Goal: Task Accomplishment & Management: Use online tool/utility

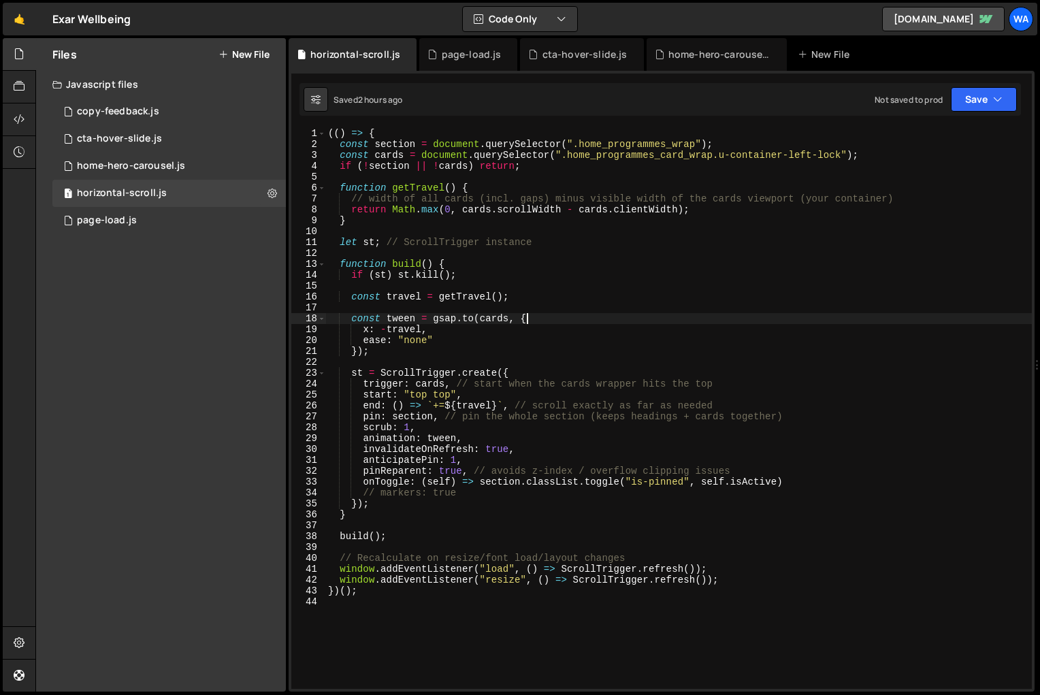
click at [637, 323] on div "(( ) => { const section = document . querySelector ( ".home_programmes_wrap" ) …" at bounding box center [678, 419] width 707 height 583
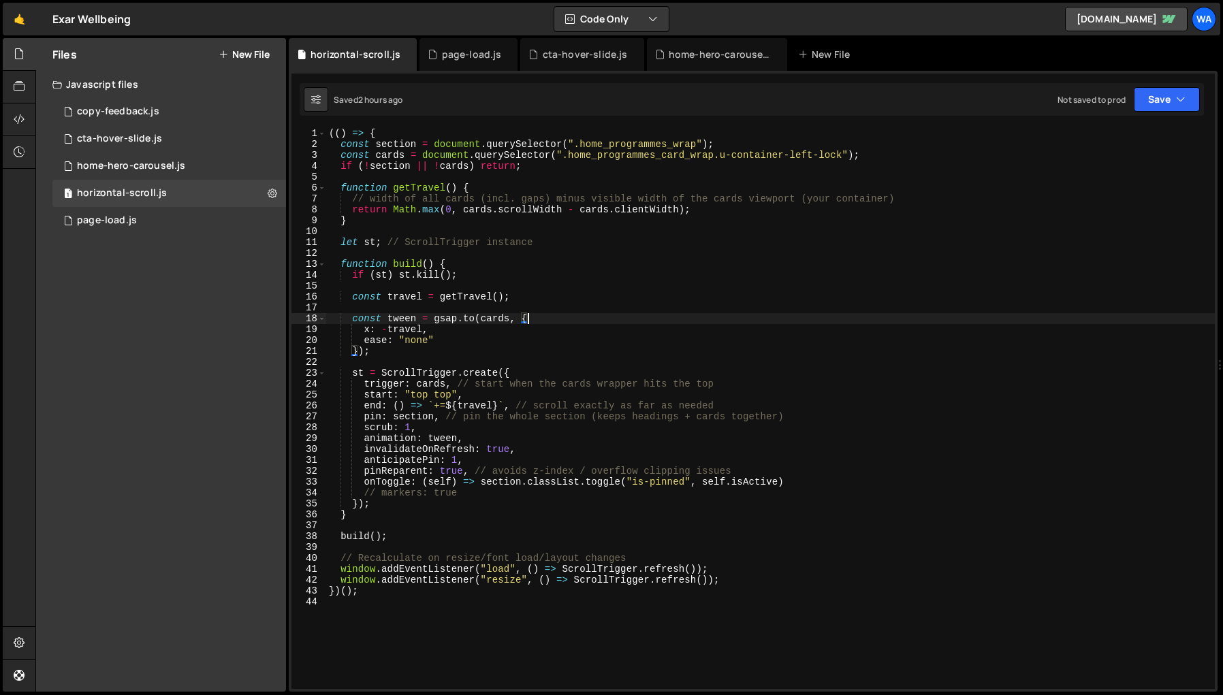
click at [808, 347] on div "(( ) => { const section = document . querySelector ( ".home_programmes_wrap" ) …" at bounding box center [770, 419] width 888 height 583
type textarea "})();"
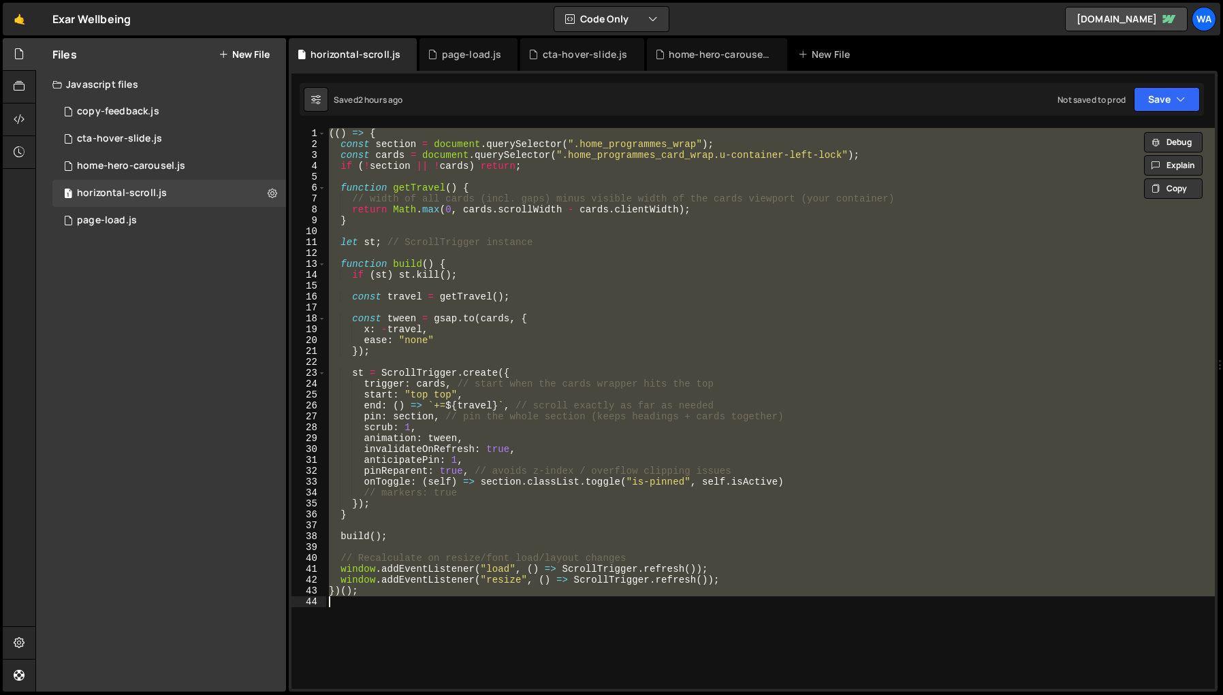
paste textarea
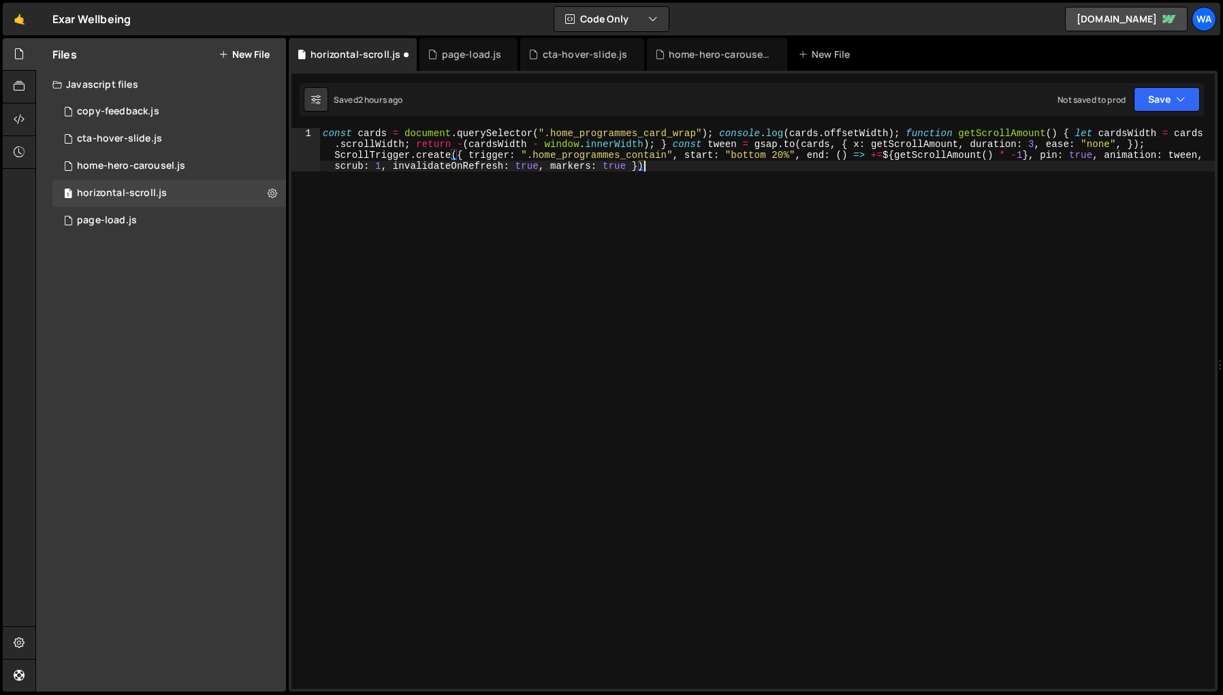
click at [773, 361] on div "const cards = document . querySelector ( ".home_programmes_card_wrap" ) ; conso…" at bounding box center [767, 452] width 895 height 648
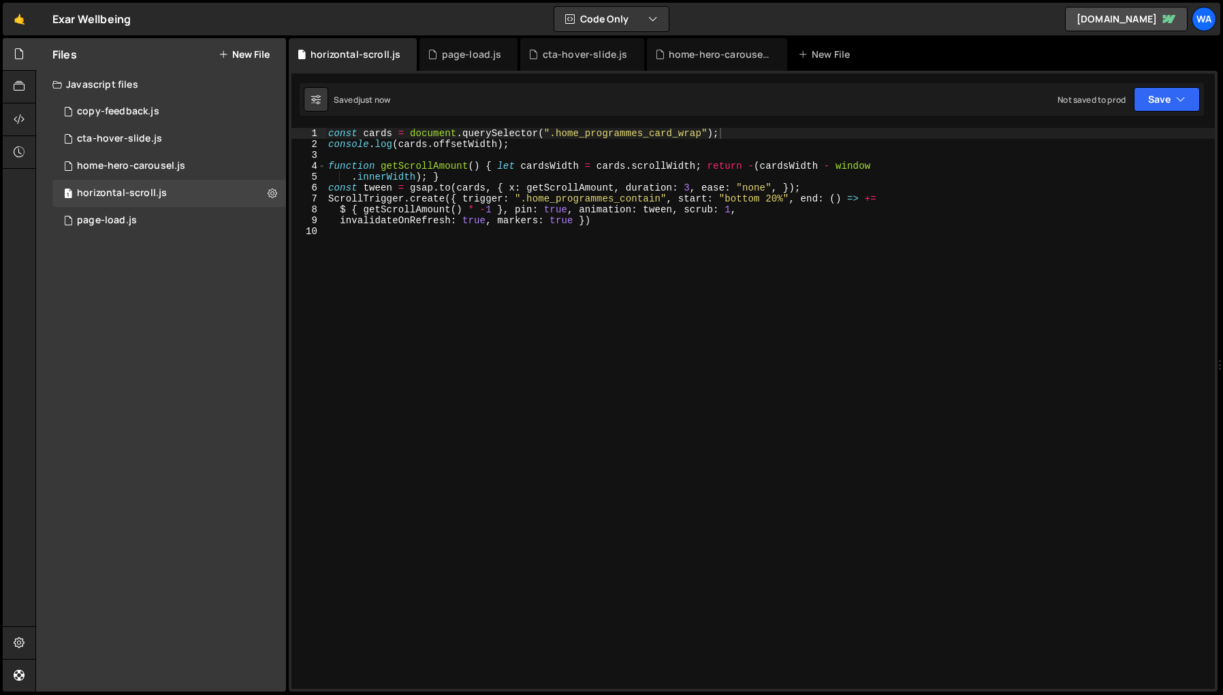
click at [285, 360] on div "Files New File Javascript files 1 copy-feedback.js 0 1 cta-hover-slide.js 0 1 h…" at bounding box center [161, 365] width 250 height 654
click at [290, 357] on div "XXXXXXXXXXXXXXXXXXXXXXXXXXXXXXXXXXXXXXXXXXXXXXXXXXXXXXXXXXXXXXXXXXXXXXXXXXXXXXX…" at bounding box center [753, 381] width 929 height 621
drag, startPoint x: 298, startPoint y: 352, endPoint x: 290, endPoint y: 350, distance: 8.4
click at [652, 18] on icon "button" at bounding box center [653, 19] width 10 height 14
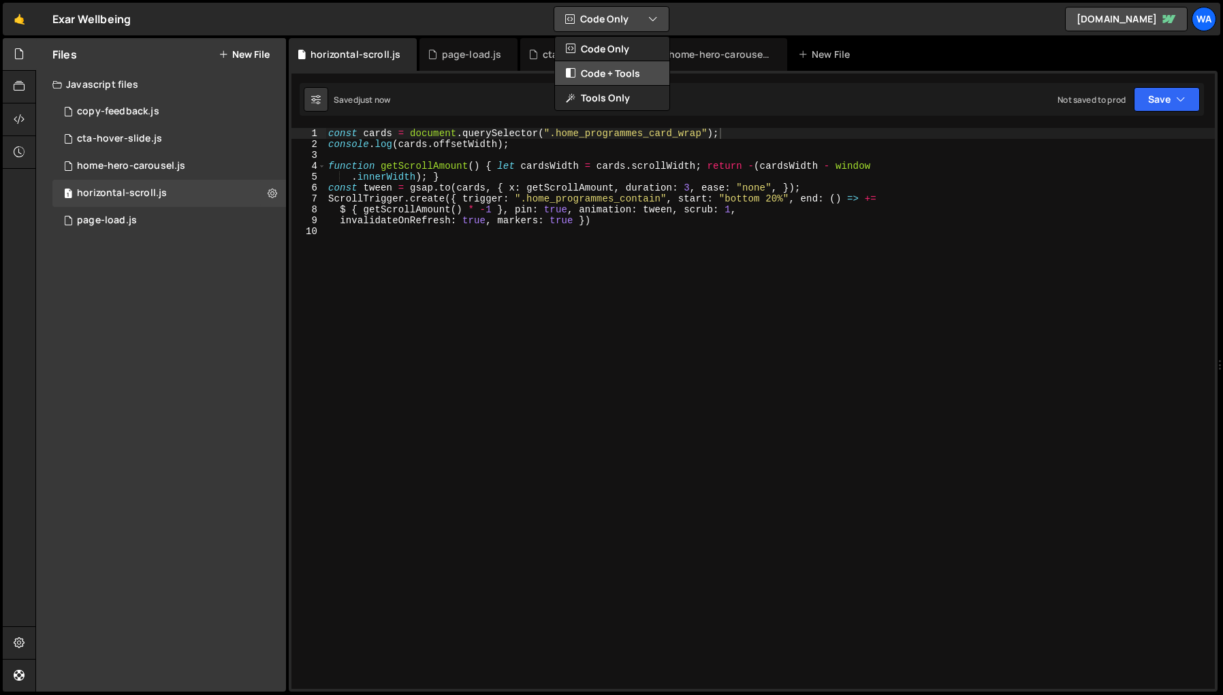
click at [641, 63] on button "Code + Tools" at bounding box center [612, 73] width 114 height 25
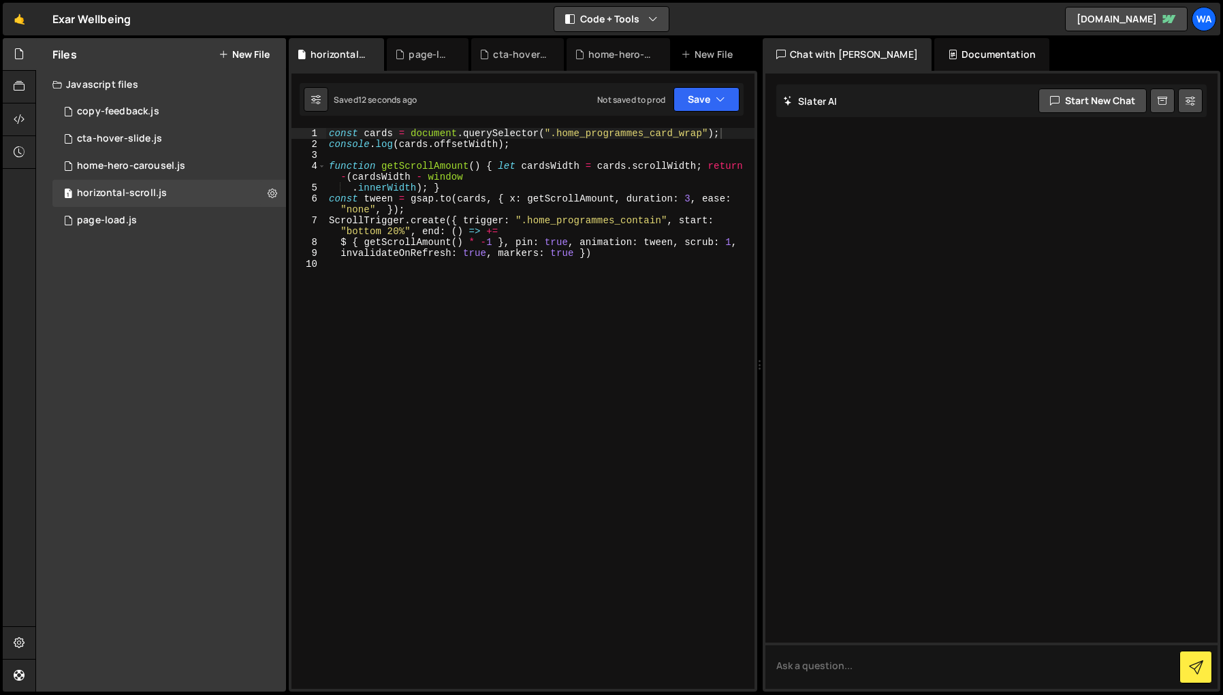
click at [653, 18] on icon "button" at bounding box center [653, 19] width 10 height 14
click at [641, 44] on button "Code Only" at bounding box center [612, 49] width 114 height 25
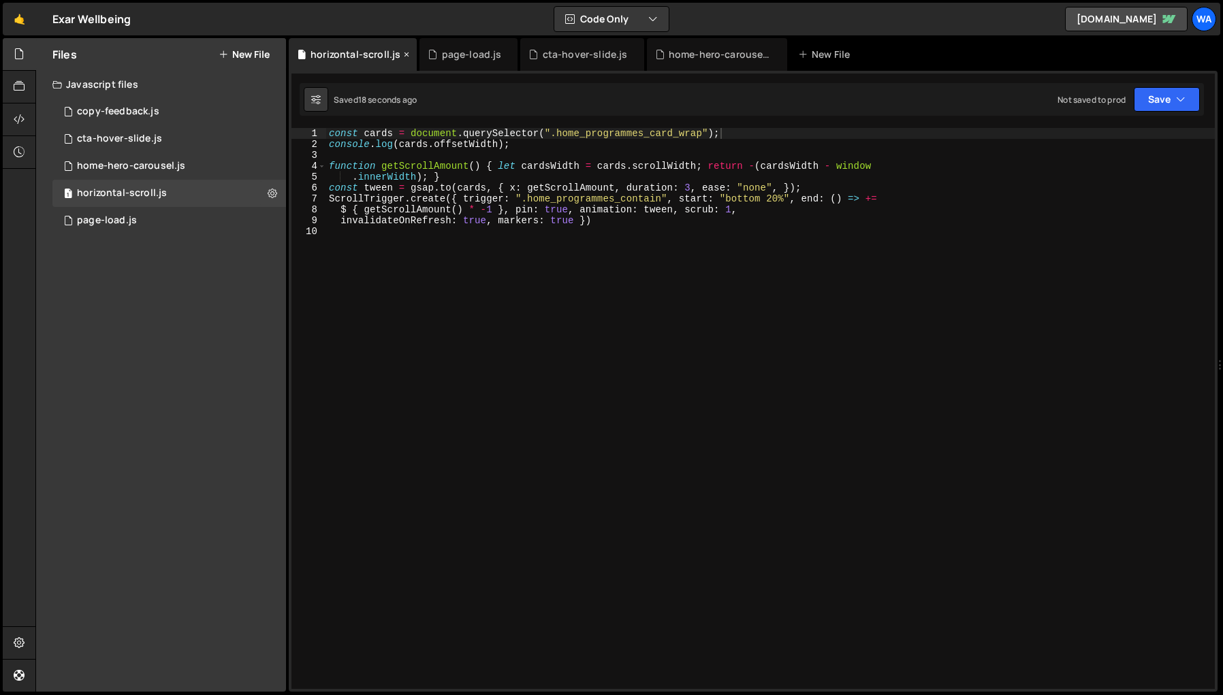
drag, startPoint x: 289, startPoint y: 57, endPoint x: 302, endPoint y: 61, distance: 14.0
click at [302, 61] on div "horizontal-scroll.js" at bounding box center [353, 54] width 128 height 33
click at [1040, 102] on button "Save" at bounding box center [1166, 99] width 66 height 25
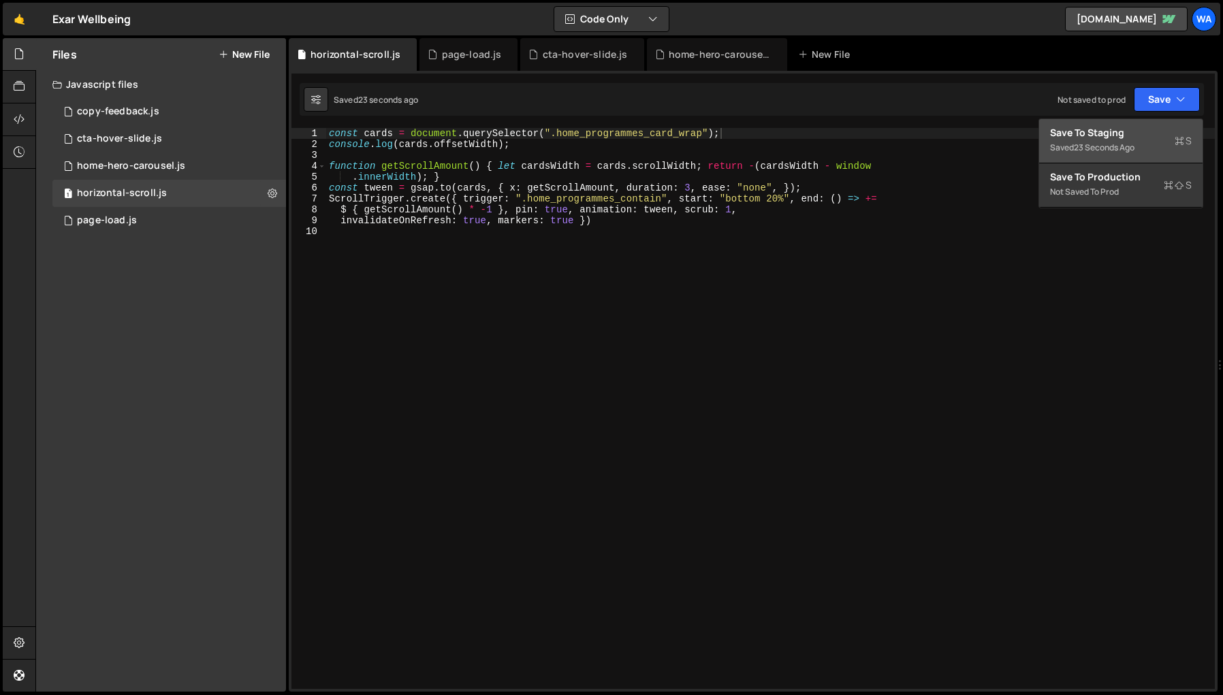
click at [1040, 133] on div "Save to Staging S" at bounding box center [1121, 133] width 142 height 14
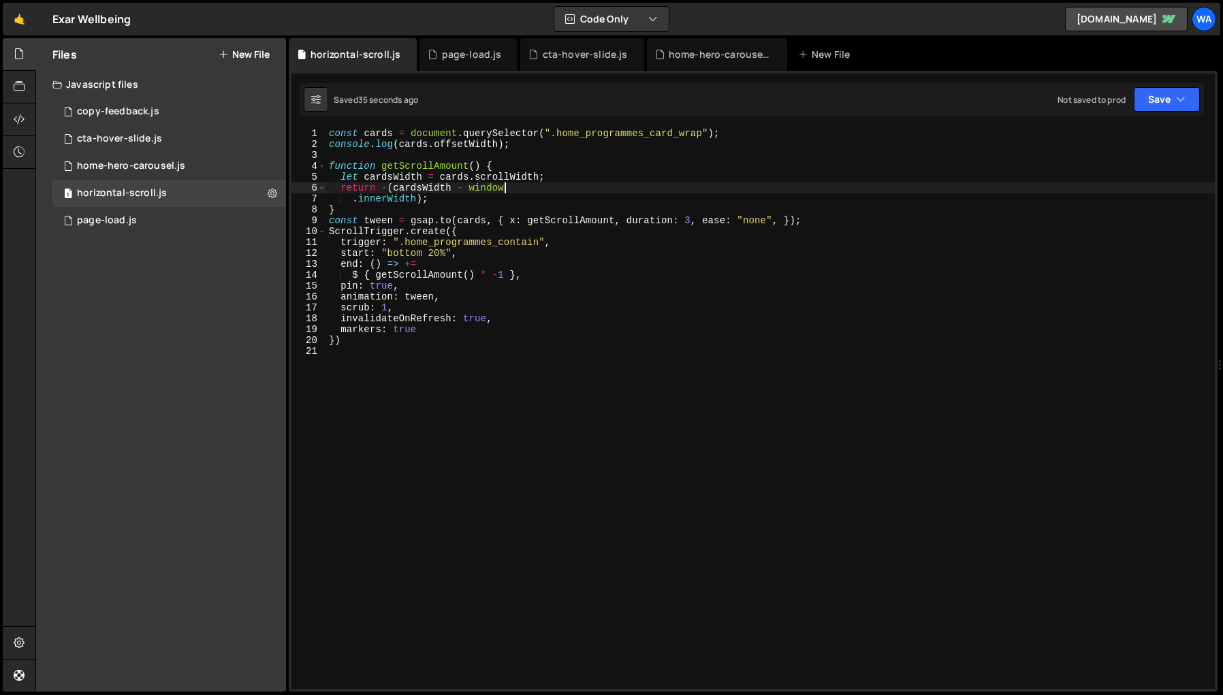
drag, startPoint x: 1144, startPoint y: 188, endPoint x: 1149, endPoint y: 132, distance: 56.1
click at [1040, 180] on div "const cards = document . querySelector ( ".home_programmes_card_wrap" ) ; conso…" at bounding box center [770, 419] width 888 height 583
type textarea "let cardsWidth = cards.scrollWidth; return -(cardsWidth - window"
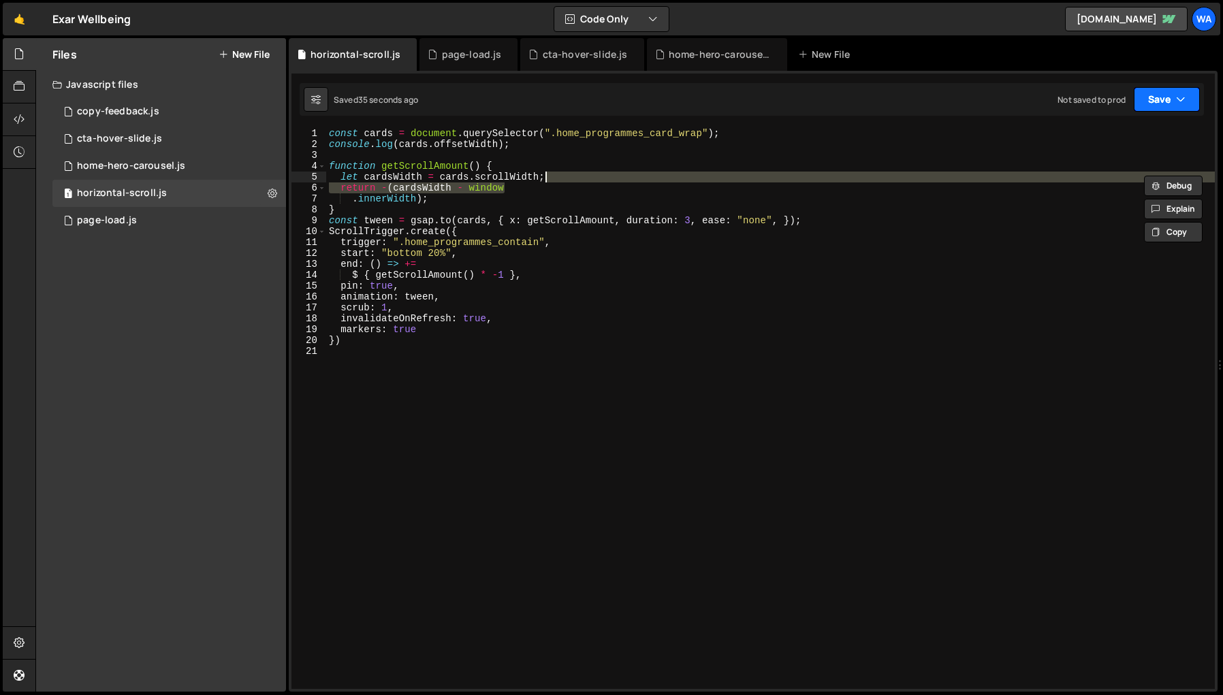
click at [1040, 103] on button "Save" at bounding box center [1166, 99] width 66 height 25
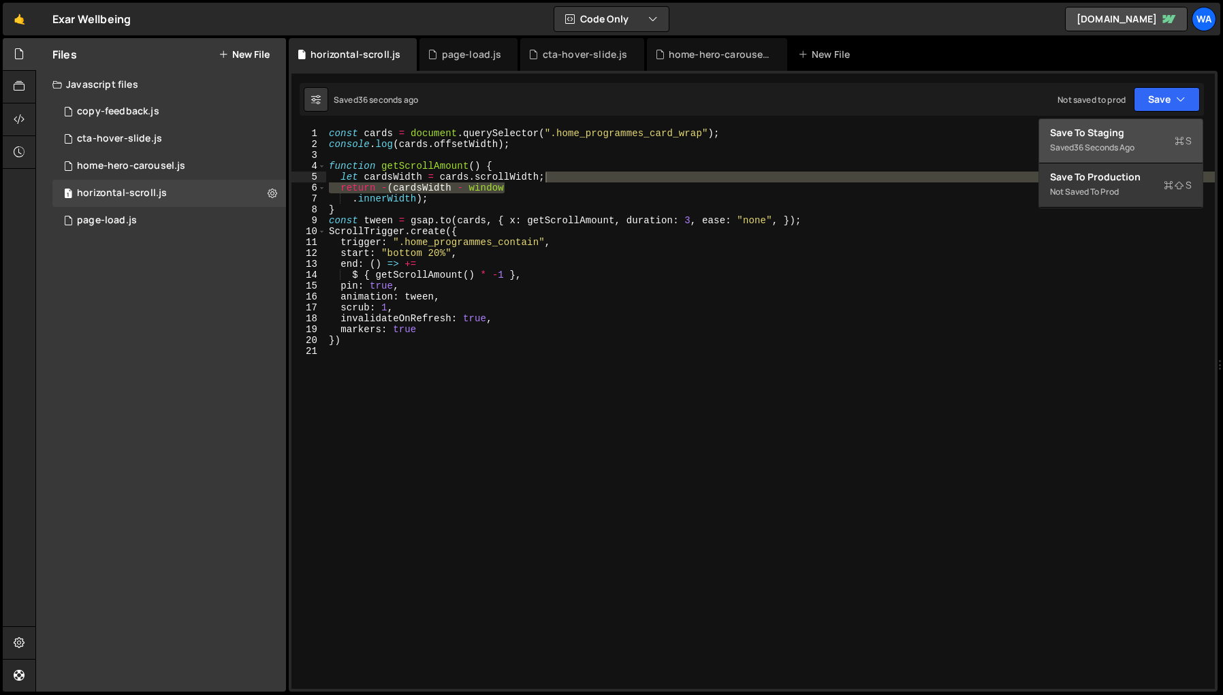
click at [1040, 134] on div "Save to Staging S" at bounding box center [1121, 133] width 142 height 14
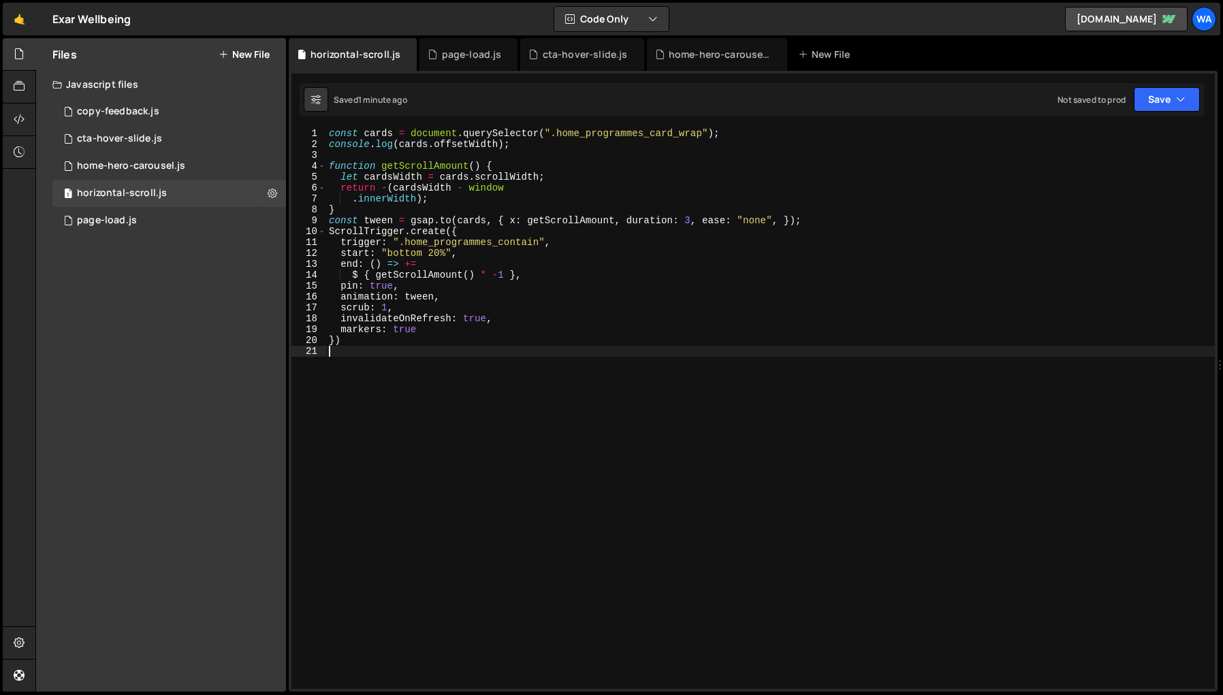
click at [457, 390] on div "const cards = document . querySelector ( ".home_programmes_card_wrap" ) ; conso…" at bounding box center [770, 419] width 888 height 583
click at [405, 267] on div "const cards = document . querySelector ( ".home_programmes_card_wrap" ) ; conso…" at bounding box center [770, 419] width 888 height 583
drag, startPoint x: 353, startPoint y: 276, endPoint x: 472, endPoint y: 300, distance: 122.2
click at [355, 278] on div "const cards = document . querySelector ( ".home_programmes_card_wrap" ) ; conso…" at bounding box center [770, 419] width 888 height 583
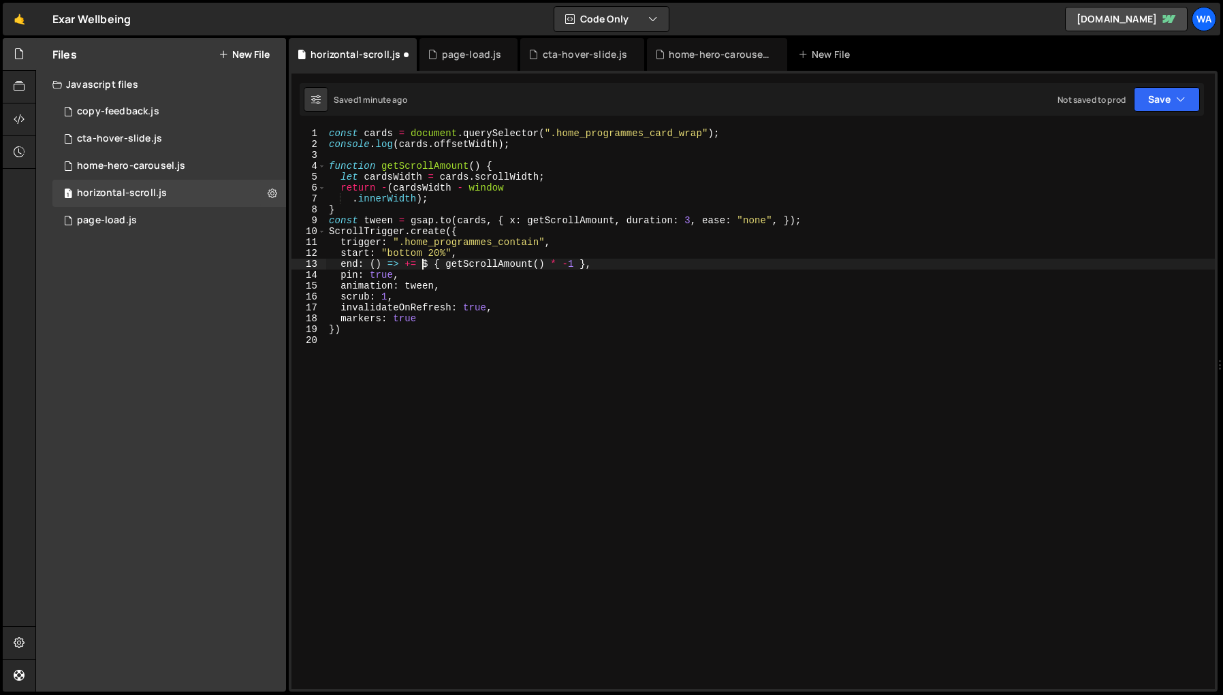
drag, startPoint x: 434, startPoint y: 268, endPoint x: 485, endPoint y: 280, distance: 53.2
click at [434, 268] on div "const cards = document . querySelector ( ".home_programmes_card_wrap" ) ; conso…" at bounding box center [770, 419] width 888 height 583
click at [405, 267] on div "const cards = document . querySelector ( ".home_programmes_card_wrap" ) ; conso…" at bounding box center [770, 419] width 888 height 583
click at [586, 263] on div "const cards = document . querySelector ( ".home_programmes_card_wrap" ) ; conso…" at bounding box center [770, 419] width 888 height 583
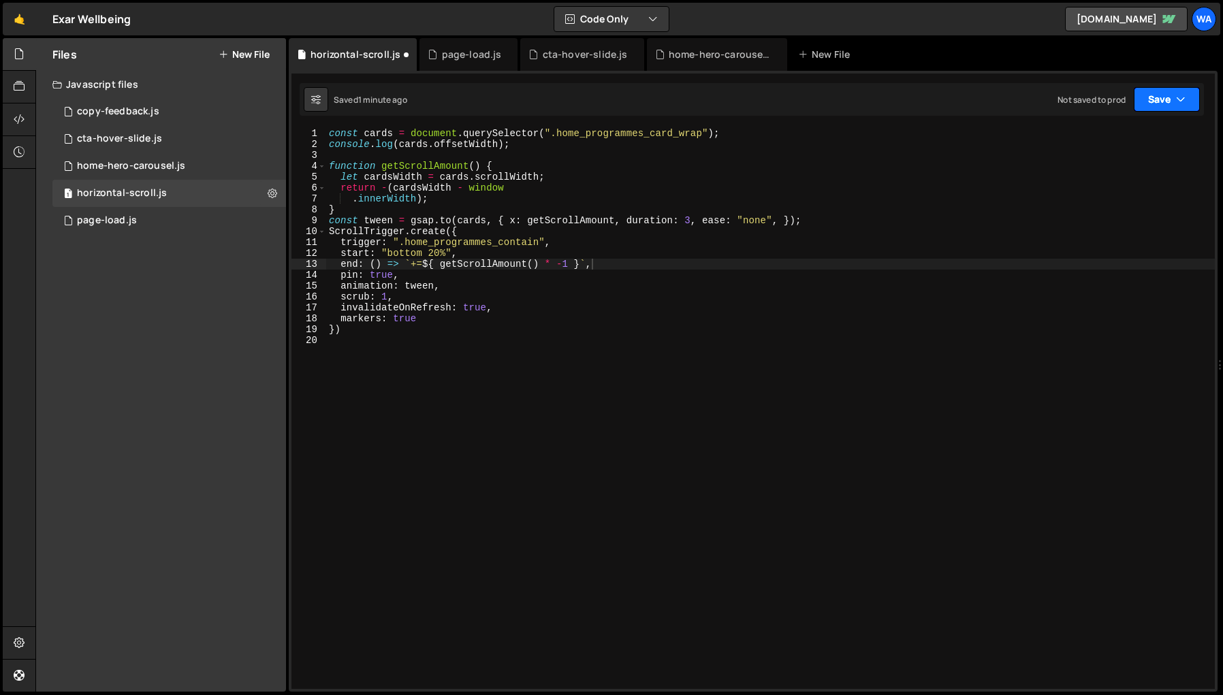
click at [1040, 98] on button "Save" at bounding box center [1166, 99] width 66 height 25
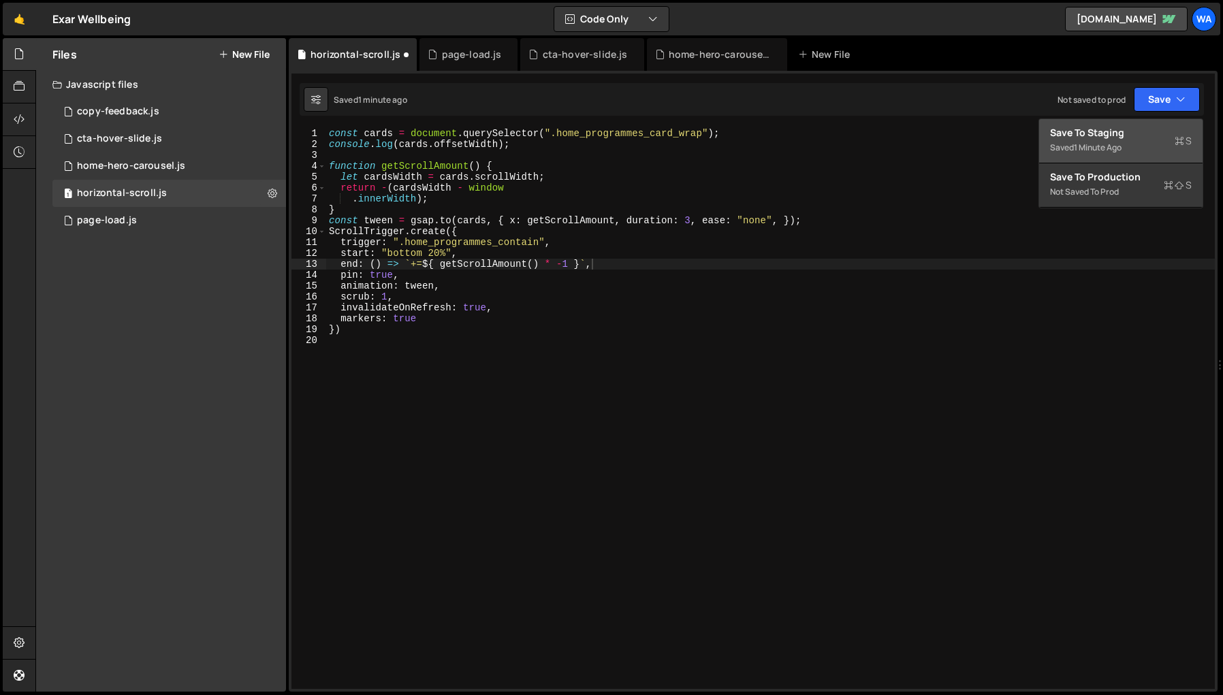
click at [1040, 133] on div "Save to Staging S" at bounding box center [1121, 133] width 142 height 14
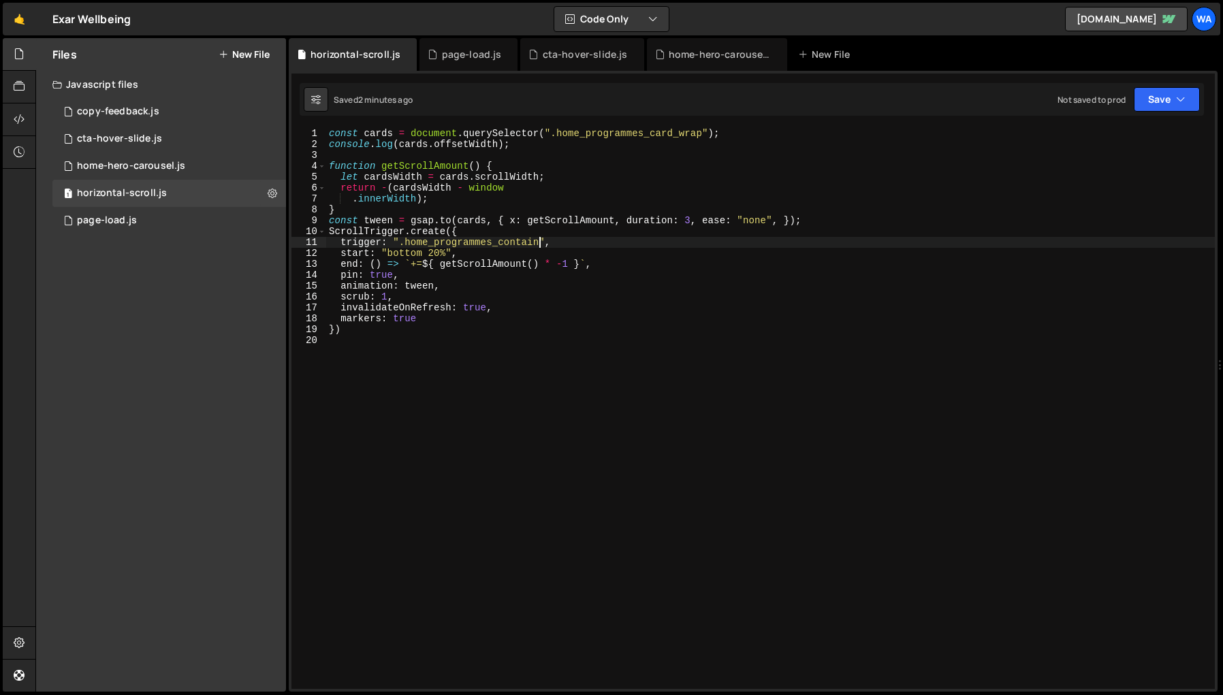
scroll to position [0, 15]
drag, startPoint x: 539, startPoint y: 241, endPoint x: 406, endPoint y: 246, distance: 132.9
click at [406, 246] on div "const cards = document . querySelector ( ".home_programmes_card_wrap" ) ; conso…" at bounding box center [770, 419] width 888 height 583
paste textarea "wrap"
type textarea "trigger: ".home_programmes_wrap","
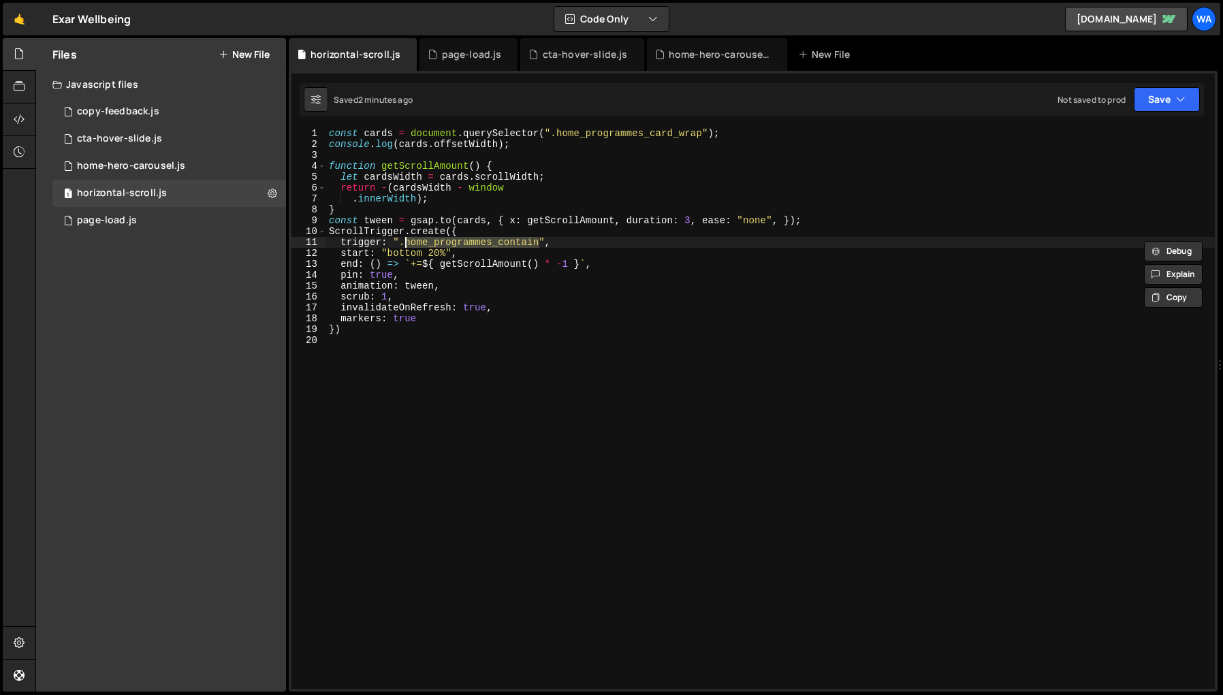
scroll to position [0, 14]
click at [577, 376] on div "const cards = document . querySelector ( ".home_programmes_card_wrap" ) ; conso…" at bounding box center [770, 419] width 888 height 583
click at [1040, 103] on button "Save" at bounding box center [1166, 99] width 66 height 25
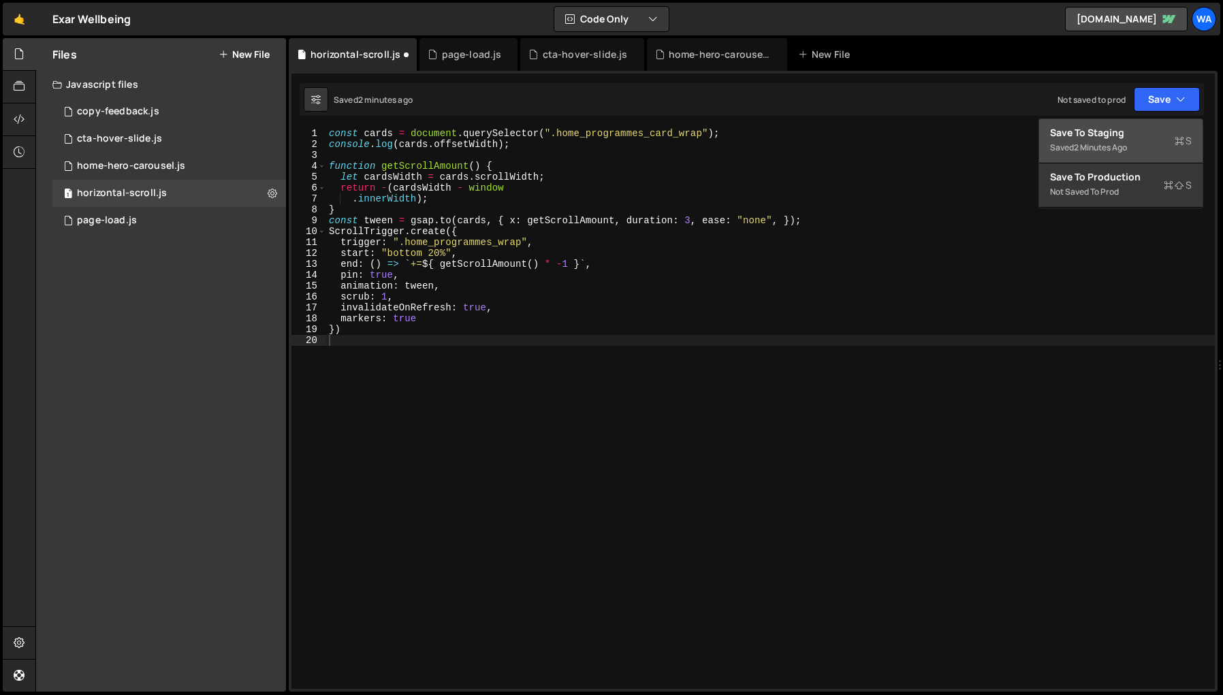
click at [1040, 138] on div "Save to Staging S" at bounding box center [1121, 133] width 142 height 14
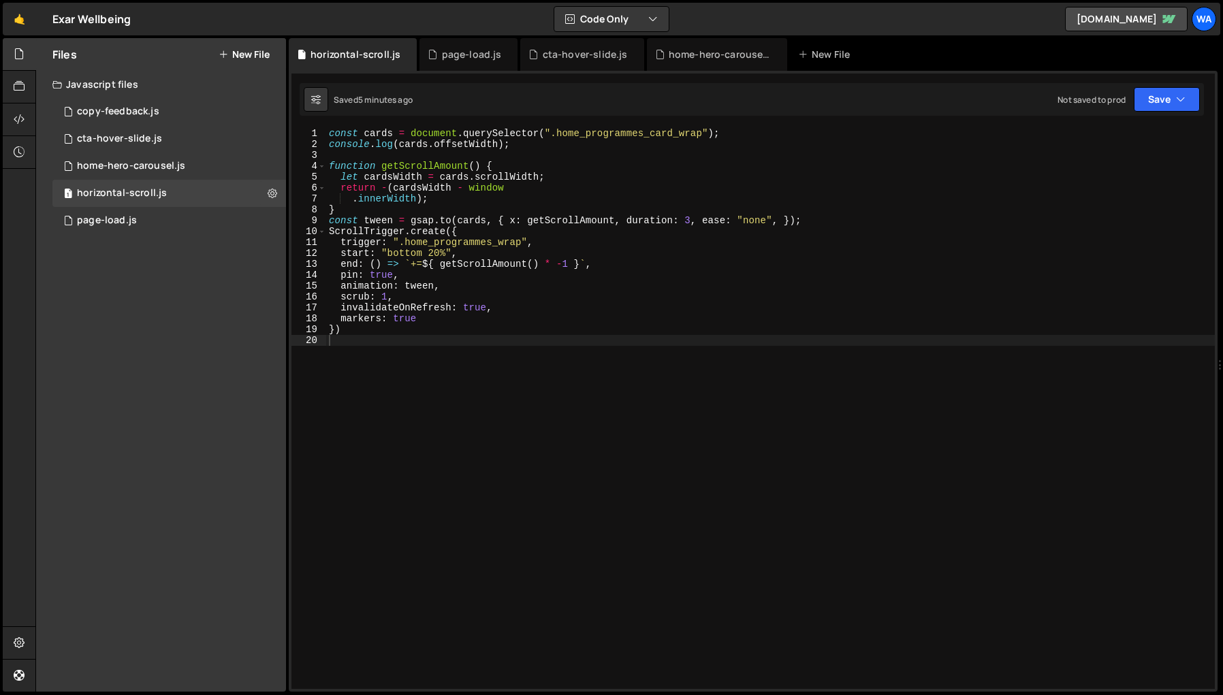
click at [760, 425] on div "const cards = document . querySelector ( ".home_programmes_card_wrap" ) ; conso…" at bounding box center [770, 419] width 888 height 583
click at [1040, 101] on button "Save" at bounding box center [1166, 99] width 66 height 25
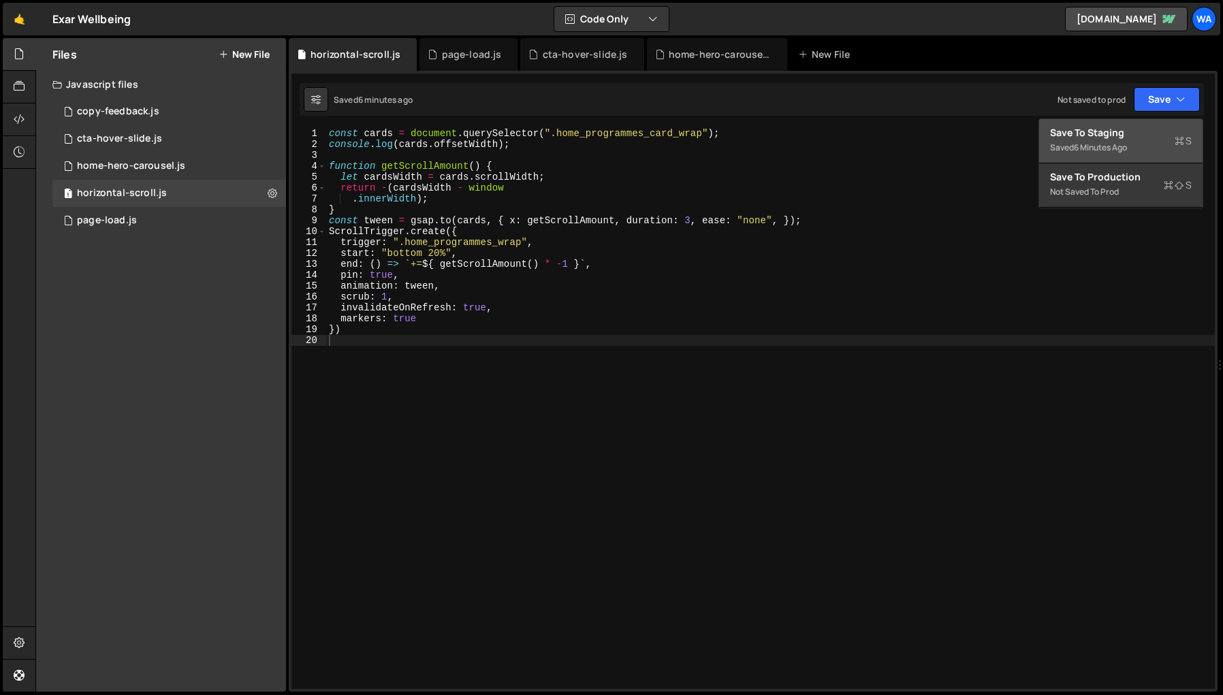
click at [1040, 134] on div "Save to Staging S" at bounding box center [1121, 133] width 142 height 14
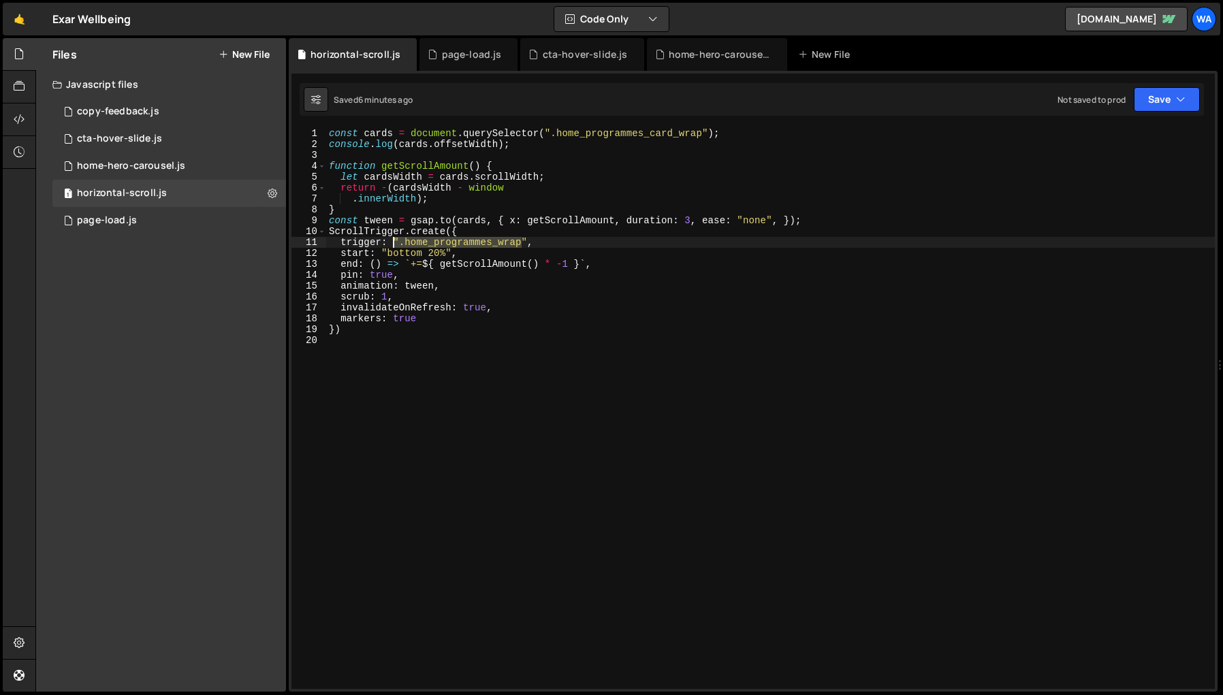
drag, startPoint x: 522, startPoint y: 245, endPoint x: 394, endPoint y: 244, distance: 128.0
click at [394, 244] on div "const cards = document . querySelector ( ".home_programmes_card_wrap" ) ; conso…" at bounding box center [770, 419] width 888 height 583
click at [566, 329] on div "const cards = document . querySelector ( ".home_programmes_card_wrap" ) ; conso…" at bounding box center [770, 419] width 888 height 583
drag, startPoint x: 521, startPoint y: 244, endPoint x: 498, endPoint y: 246, distance: 23.2
click at [498, 246] on div "const cards = document . querySelector ( ".home_programmes_card_wrap" ) ; conso…" at bounding box center [770, 419] width 888 height 583
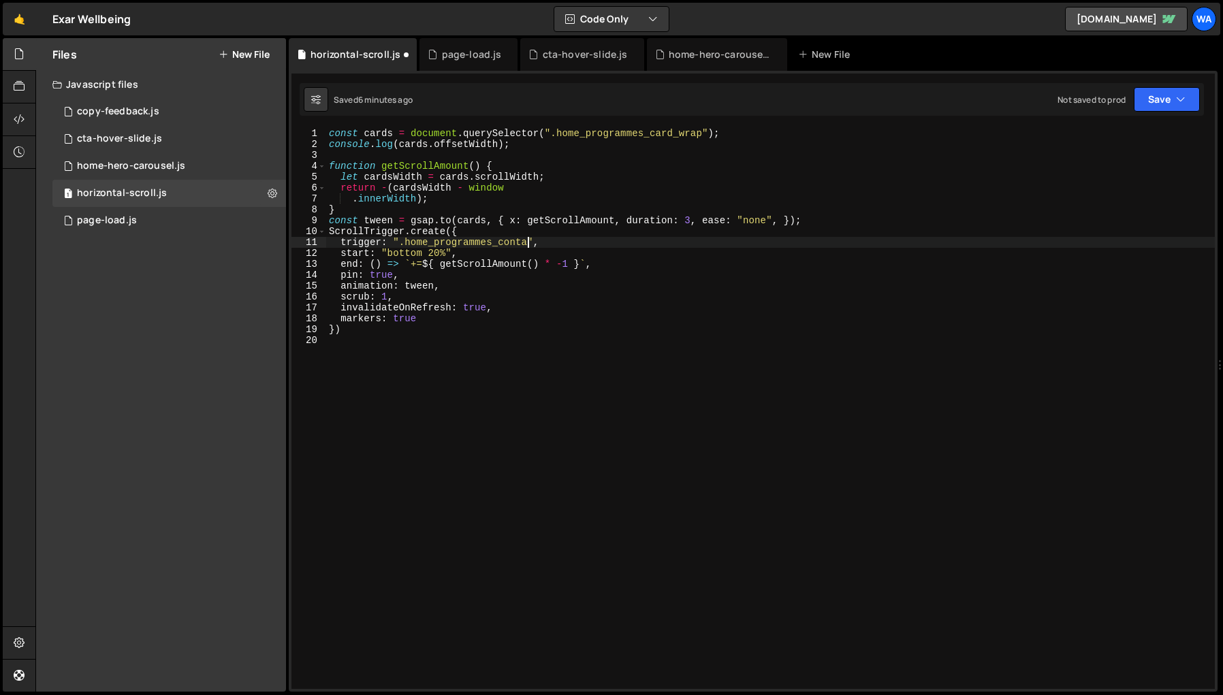
scroll to position [0, 14]
drag, startPoint x: 447, startPoint y: 251, endPoint x: 479, endPoint y: 263, distance: 34.0
click at [447, 252] on div "const cards = document . querySelector ( ".home_programmes_card_wrap" ) ; conso…" at bounding box center [770, 419] width 888 height 583
type textarea "start: "bottom","
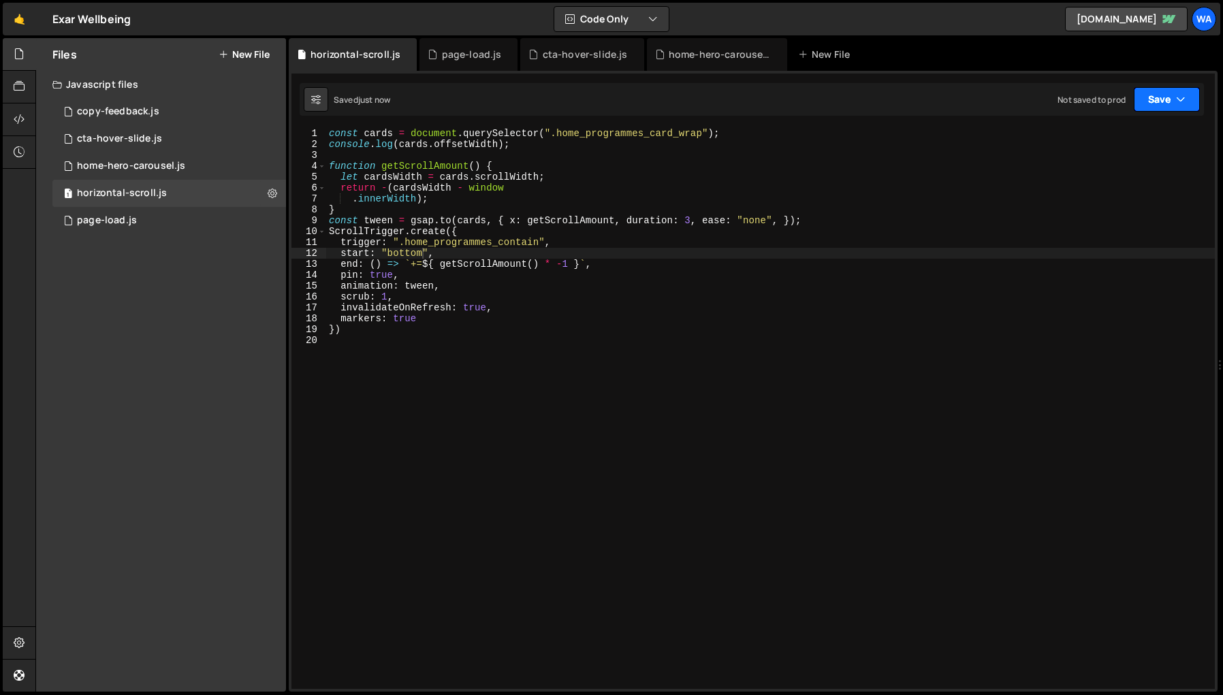
click at [1040, 104] on button "Save" at bounding box center [1166, 99] width 66 height 25
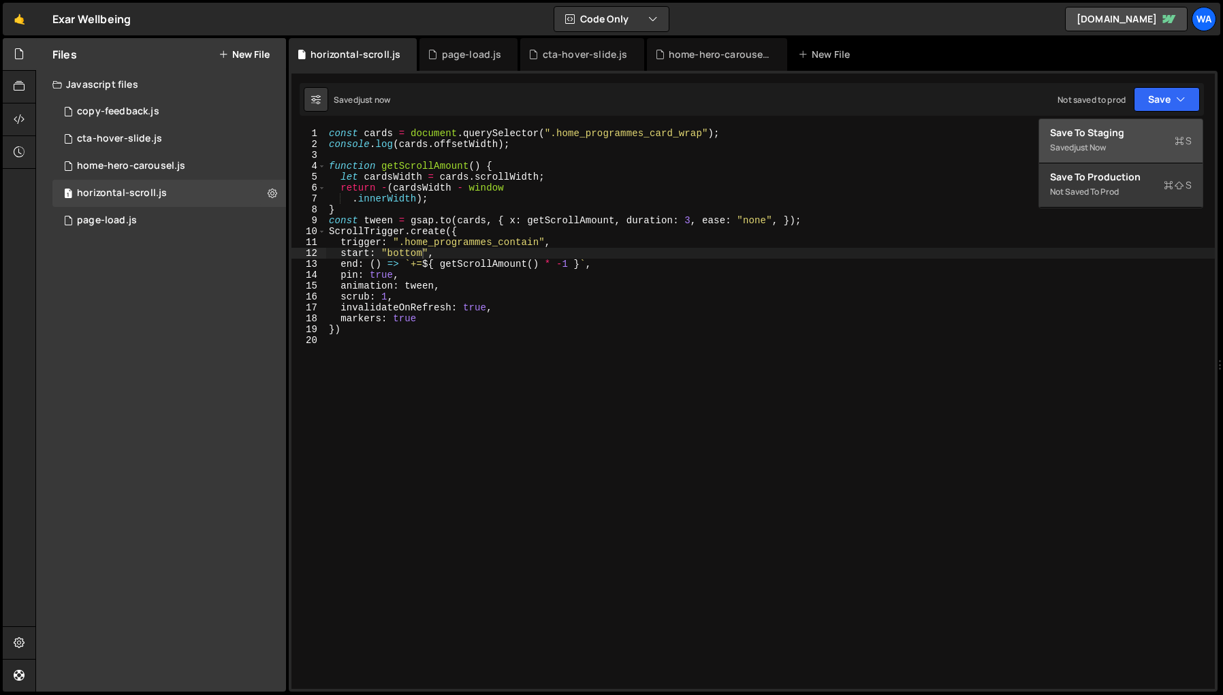
click at [1040, 141] on div "Saved just now" at bounding box center [1121, 148] width 142 height 16
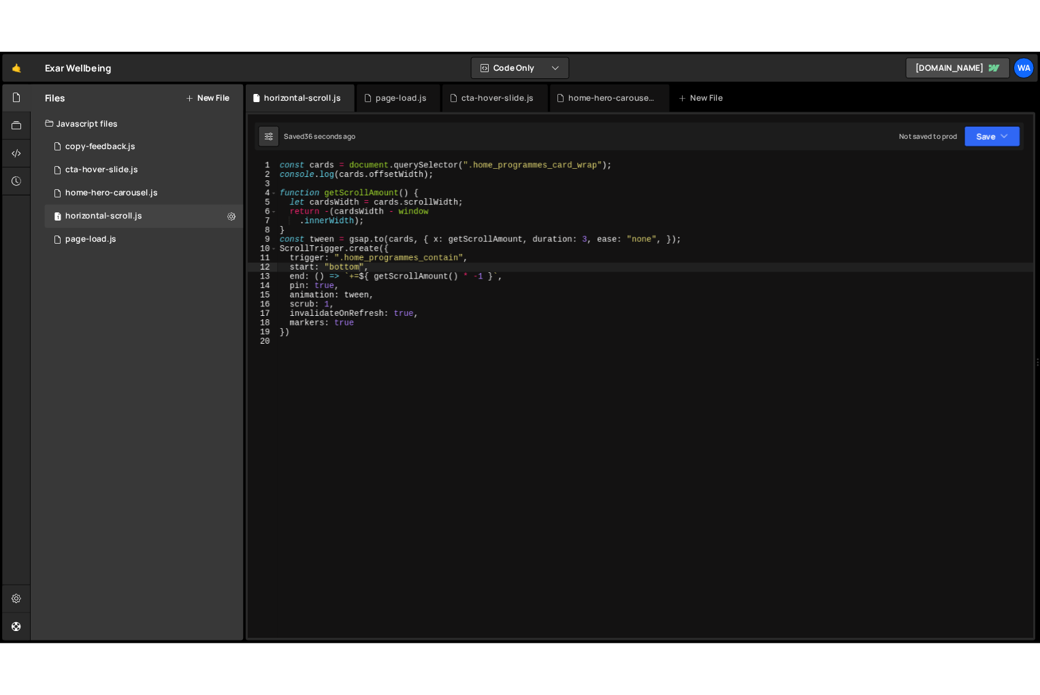
scroll to position [0, 0]
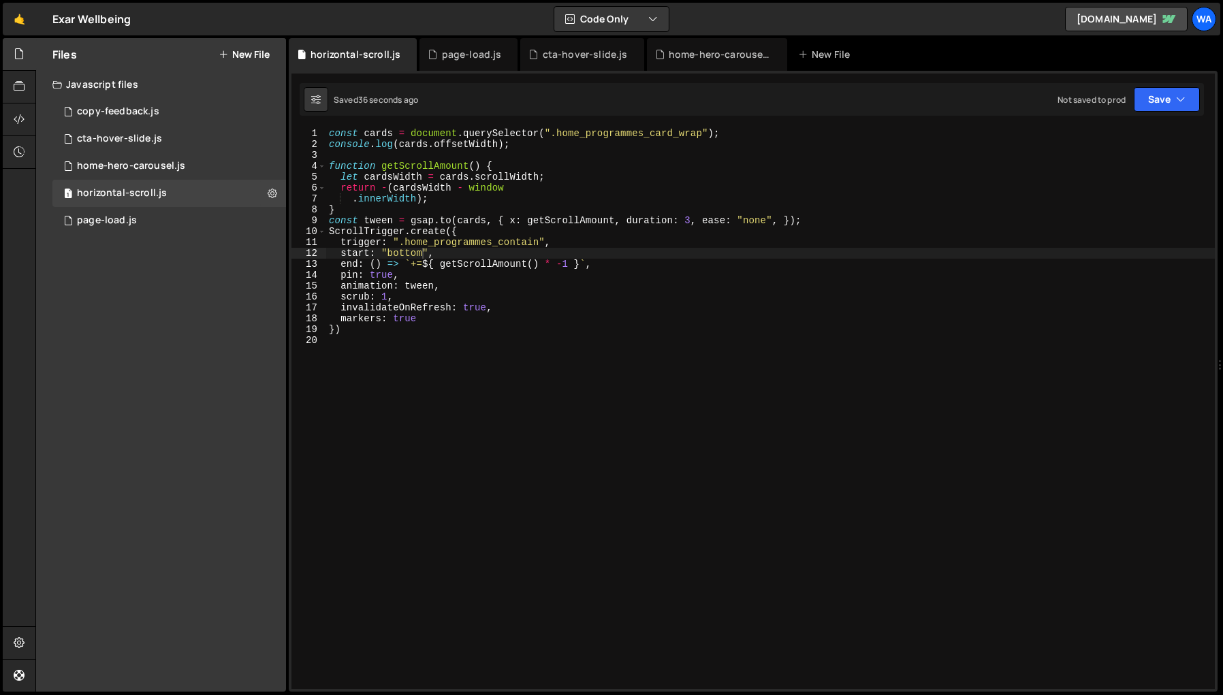
click at [553, 393] on div "const cards = document . querySelector ( ".home_programmes_card_wrap" ) ; conso…" at bounding box center [770, 419] width 888 height 583
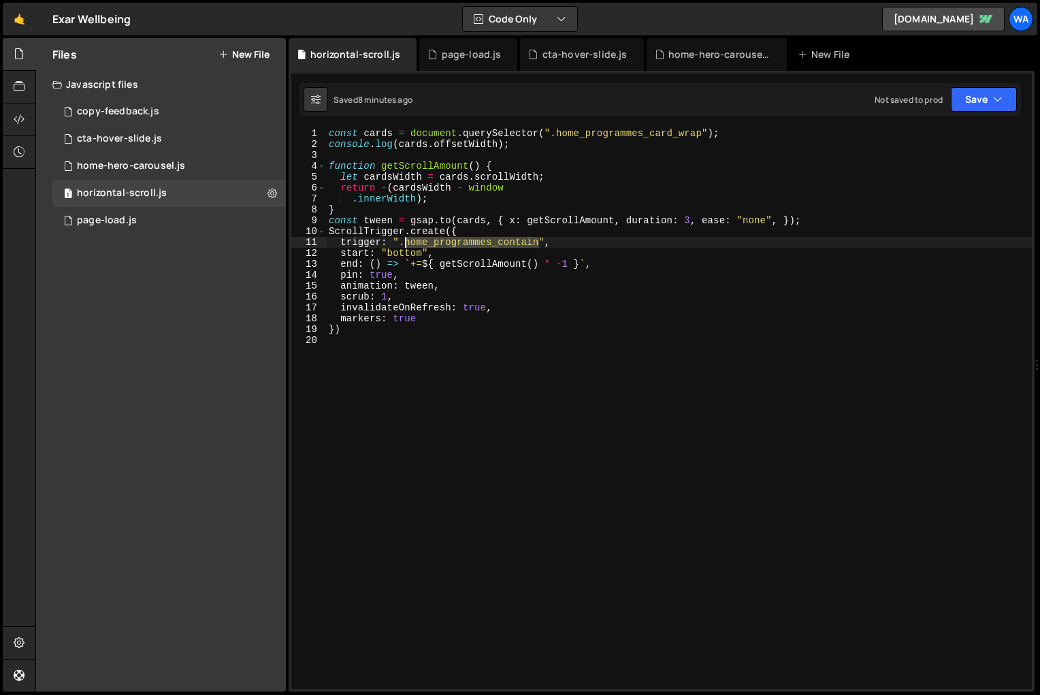
drag, startPoint x: 541, startPoint y: 242, endPoint x: 405, endPoint y: 245, distance: 135.5
click at [405, 245] on div "const cards = document . querySelector ( ".home_programmes_card_wrap" ) ; conso…" at bounding box center [679, 419] width 706 height 583
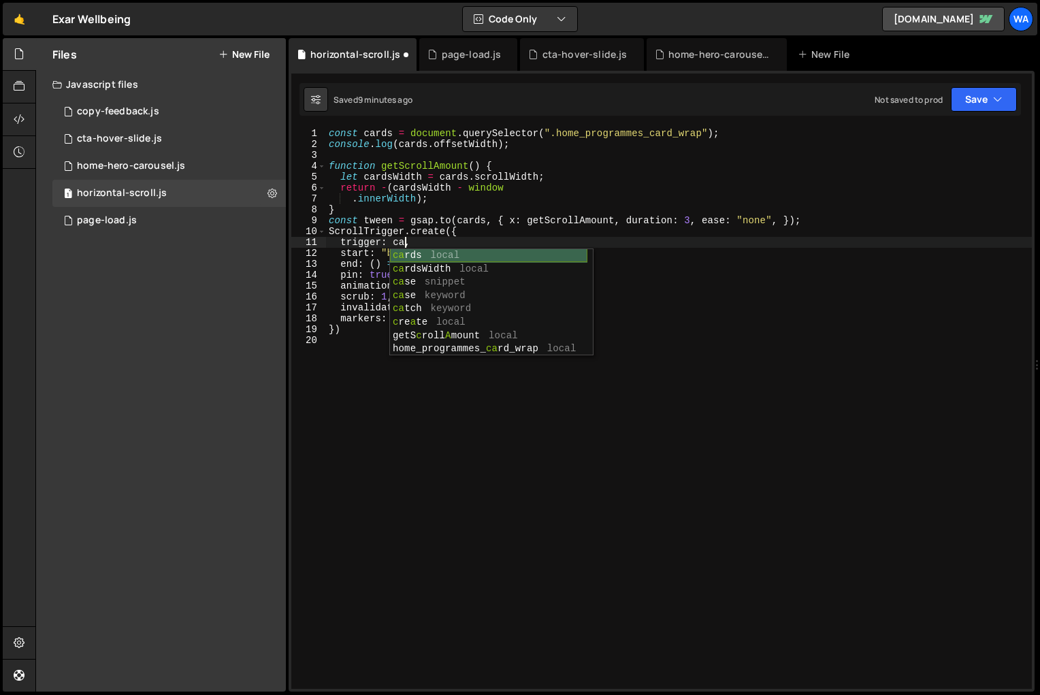
click at [425, 255] on div "ca rds local ca rdsWidth local ca se snippet ca se keyword ca tch keyword c re …" at bounding box center [488, 315] width 197 height 133
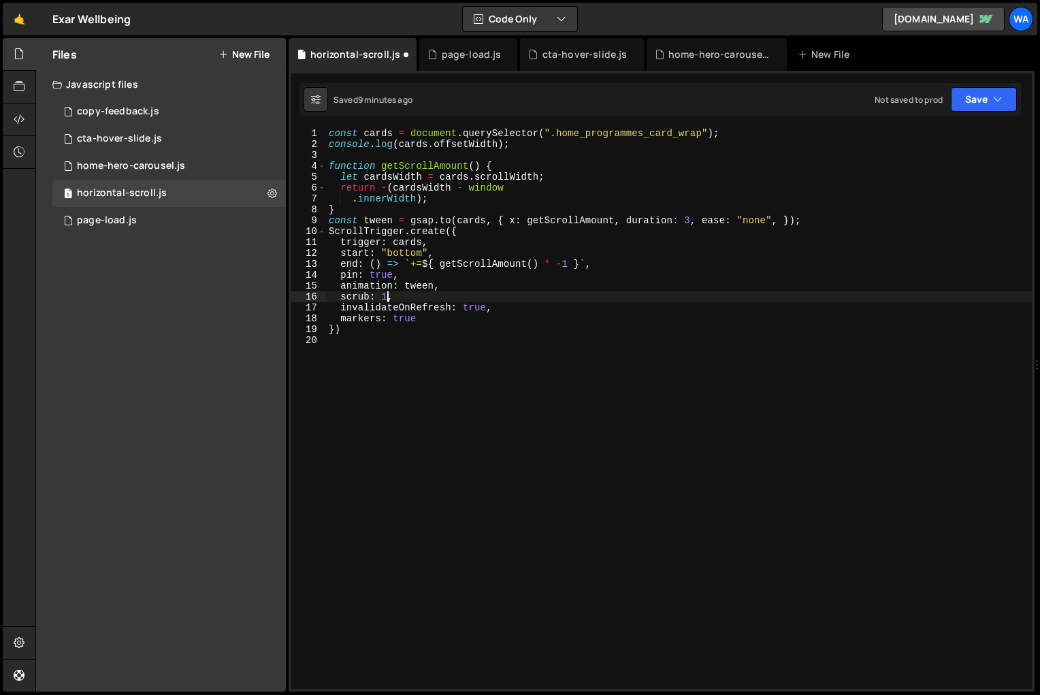
click at [387, 300] on div "const cards = document . querySelector ( ".home_programmes_card_wrap" ) ; conso…" at bounding box center [679, 419] width 706 height 583
click at [404, 276] on div "const cards = document . querySelector ( ".home_programmes_card_wrap" ) ; conso…" at bounding box center [679, 419] width 706 height 583
type textarea "pin: true,"
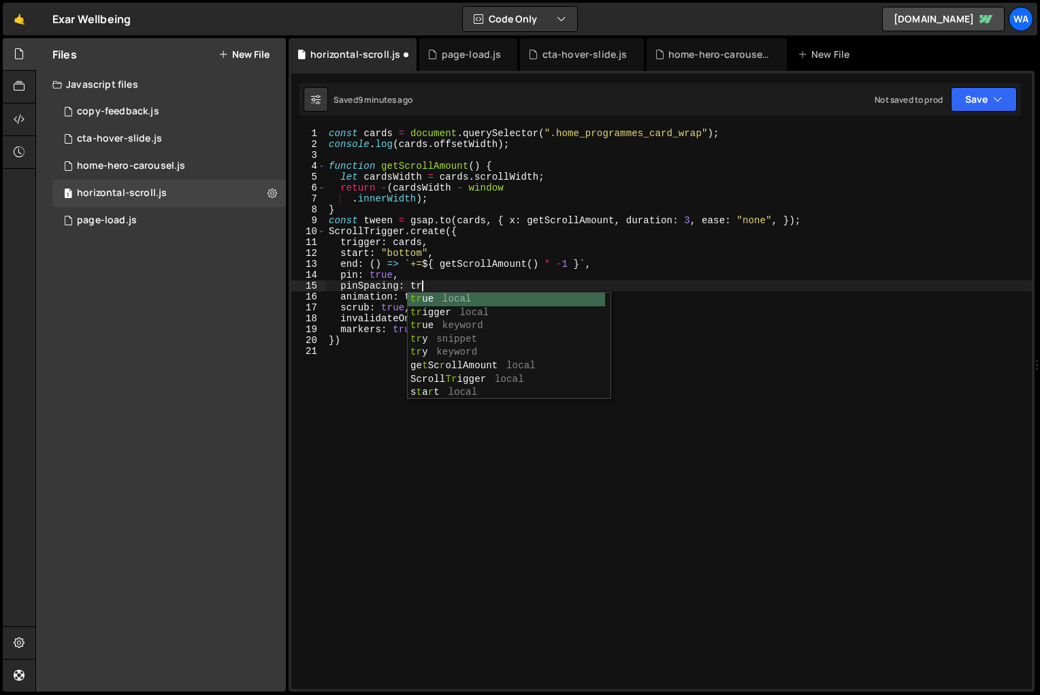
scroll to position [0, 6]
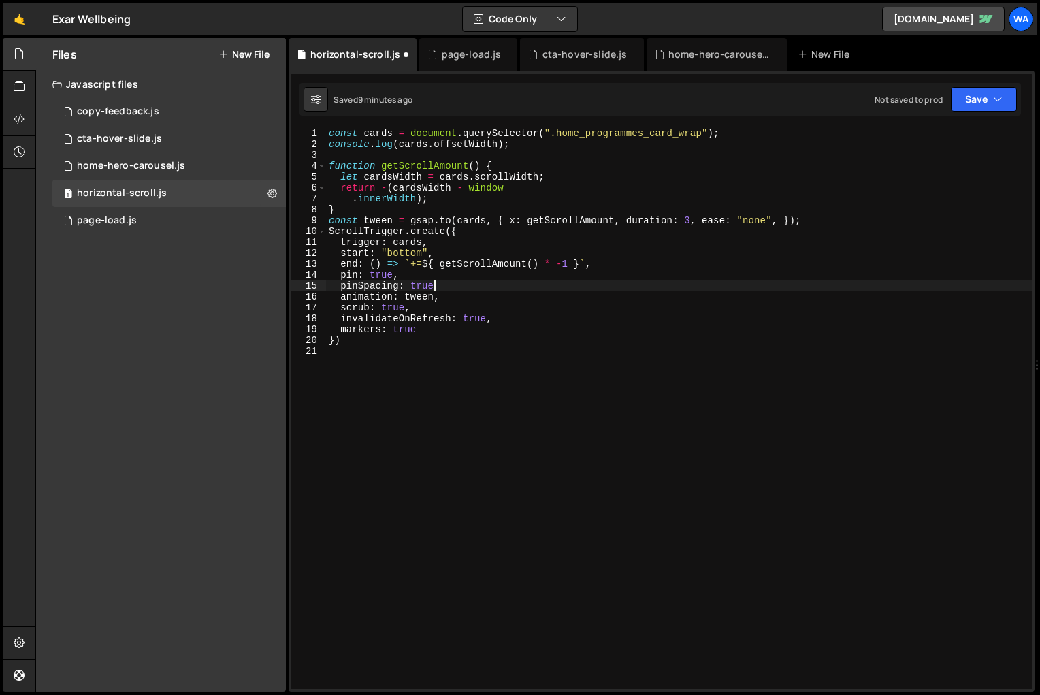
type textarea "pinSpacing: true,"
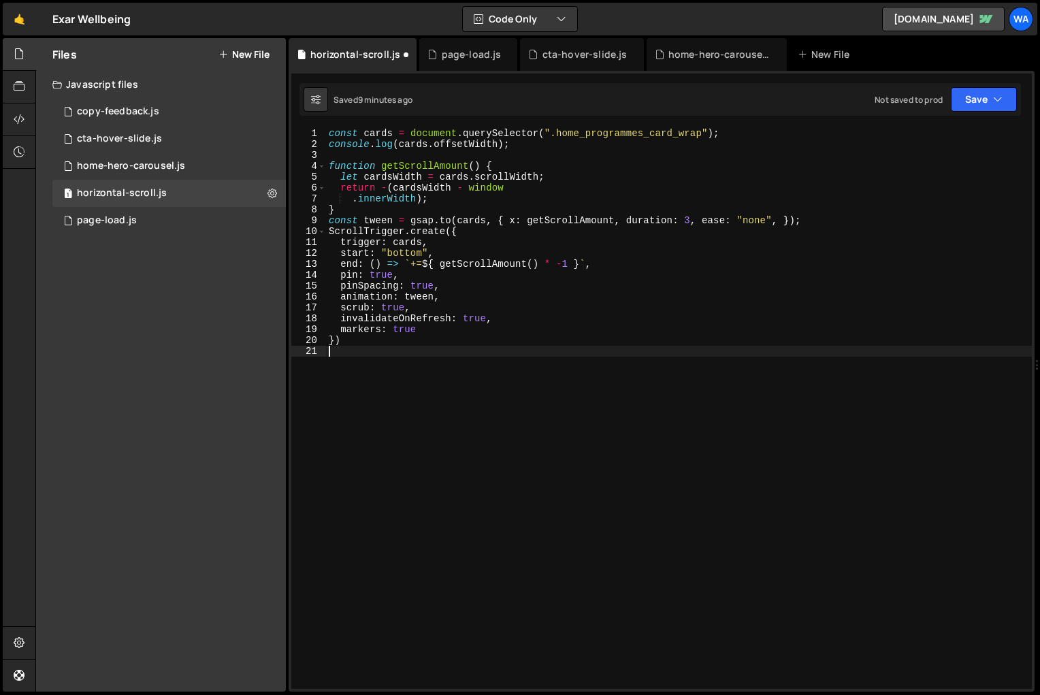
click at [514, 381] on div "const cards = document . querySelector ( ".home_programmes_card_wrap" ) ; conso…" at bounding box center [679, 419] width 706 height 583
click at [405, 253] on div "const cards = document . querySelector ( ".home_programmes_card_wrap" ) ; conso…" at bounding box center [679, 419] width 706 height 583
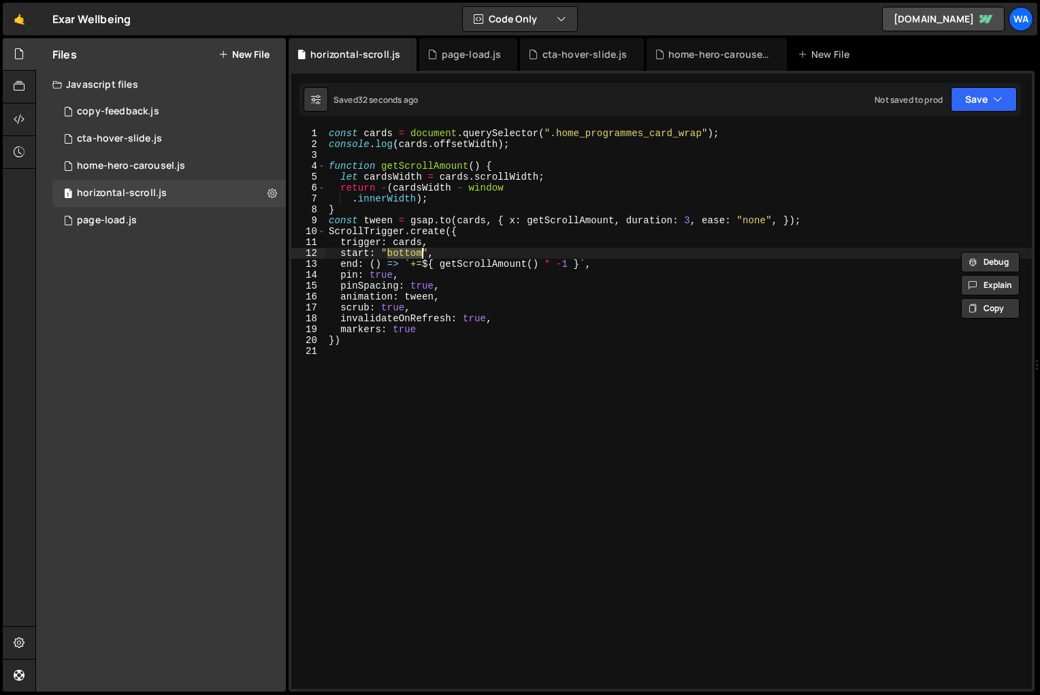
scroll to position [0, 5]
type textarea "start: "top","
click at [534, 415] on div "const cards = document . querySelector ( ".home_programmes_card_wrap" ) ; conso…" at bounding box center [679, 419] width 706 height 583
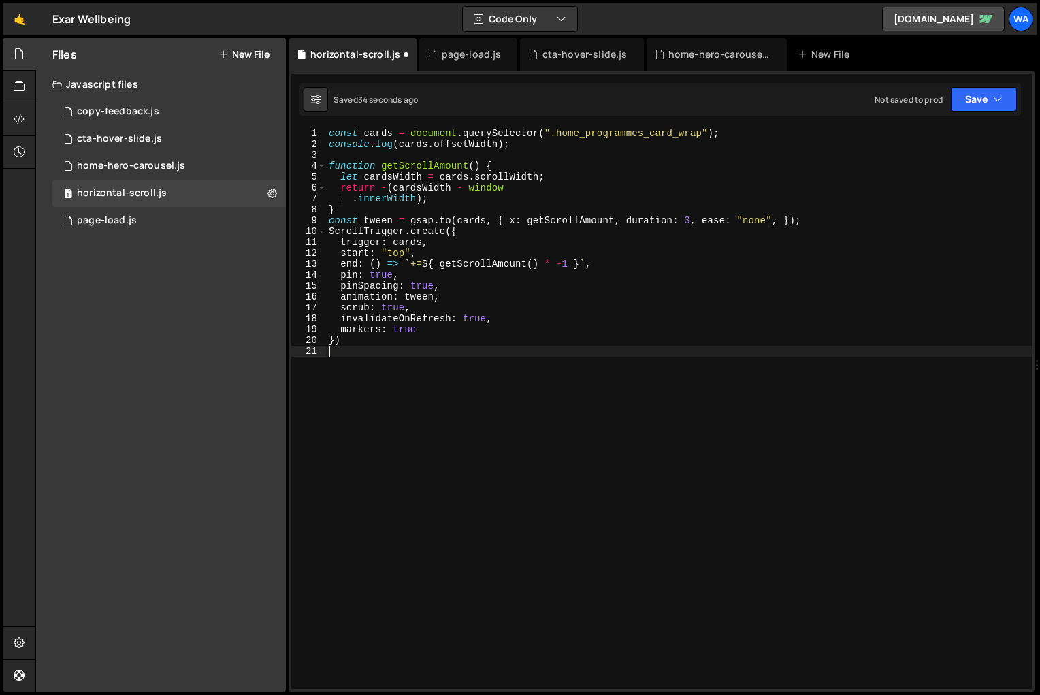
scroll to position [0, 0]
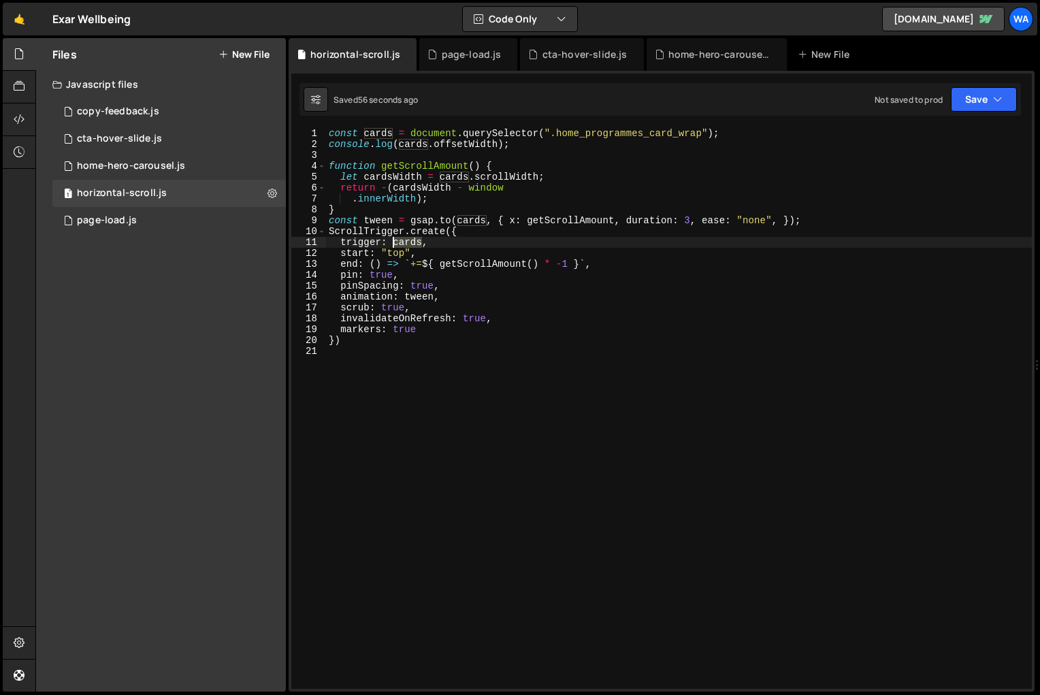
drag, startPoint x: 422, startPoint y: 241, endPoint x: 393, endPoint y: 244, distance: 28.8
click at [393, 244] on div "const cards = document . querySelector ( ".home_programmes_card_wrap" ) ; conso…" at bounding box center [679, 419] width 706 height 583
paste textarea "home_programmes_contain""
click at [397, 253] on div "const cards = document . querySelector ( ".home_programmes_card_wrap" ) ; conso…" at bounding box center [679, 419] width 706 height 583
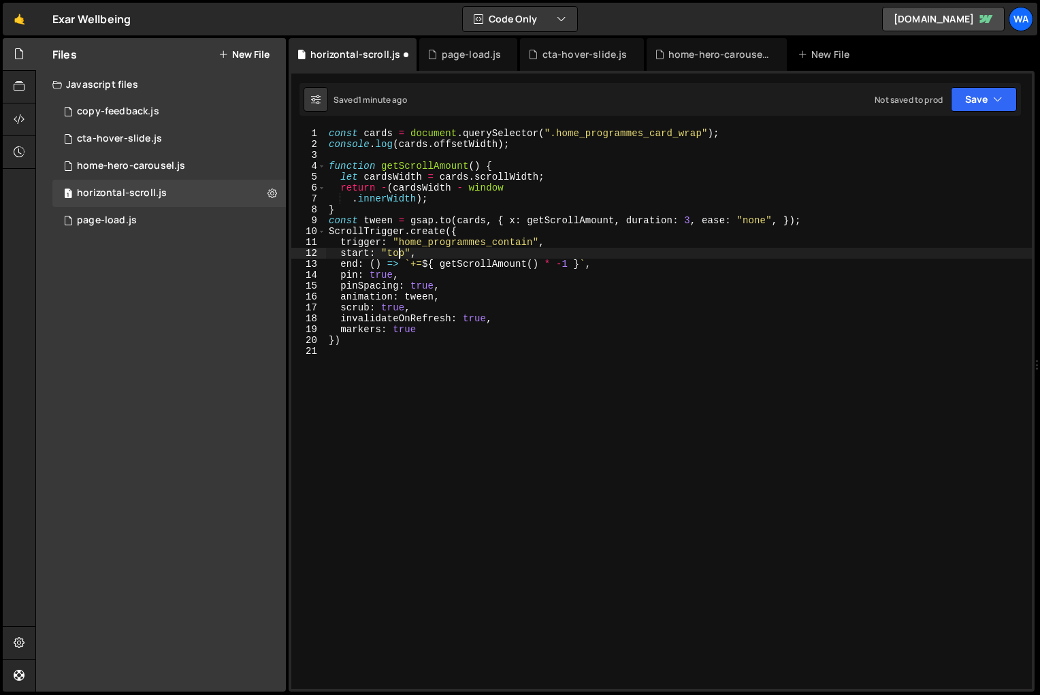
click at [397, 253] on div "const cards = document . querySelector ( ".home_programmes_card_wrap" ) ; conso…" at bounding box center [679, 419] width 706 height 583
type textarea "start: "bottom","
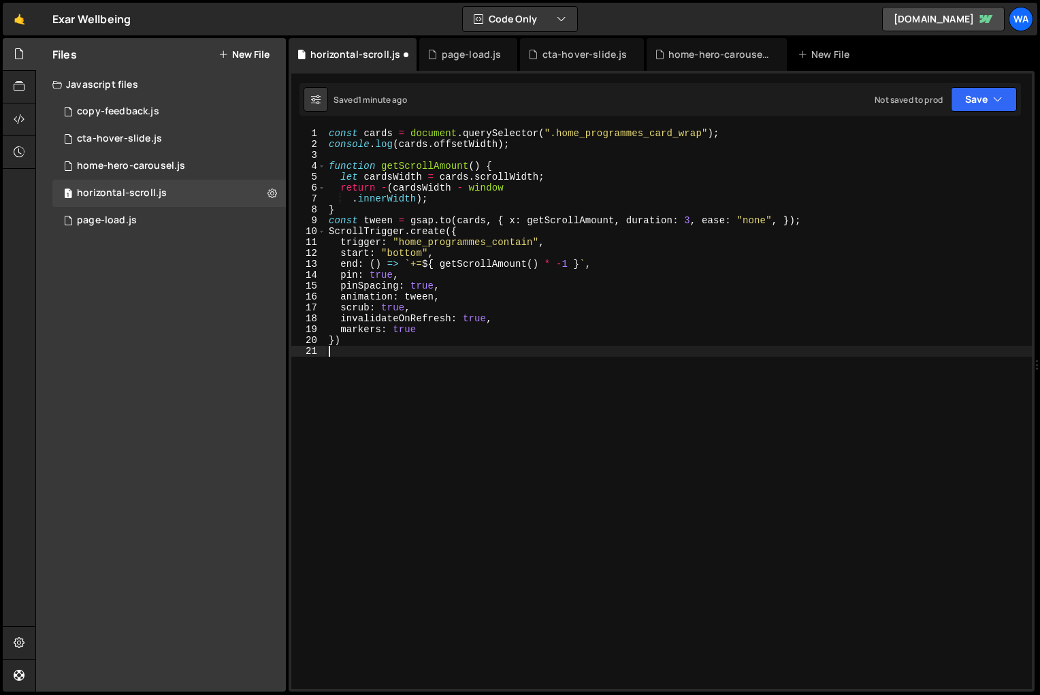
click at [478, 433] on div "const cards = document . querySelector ( ".home_programmes_card_wrap" ) ; conso…" at bounding box center [679, 419] width 706 height 583
click at [400, 241] on div "const cards = document . querySelector ( ".home_programmes_card_wrap" ) ; conso…" at bounding box center [679, 419] width 706 height 583
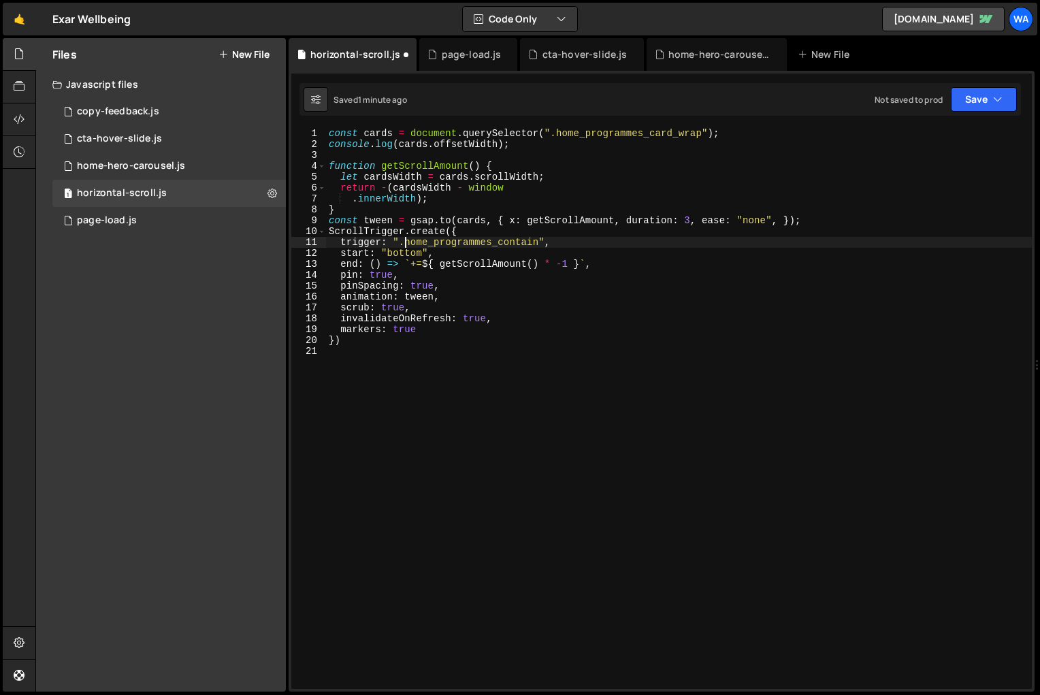
scroll to position [0, 5]
click at [508, 243] on div "const cards = document . querySelector ( ".home_programmes_card_wrap" ) ; conso…" at bounding box center [679, 419] width 706 height 583
click at [509, 242] on div "const cards = document . querySelector ( ".home_programmes_card_wrap" ) ; conso…" at bounding box center [679, 408] width 706 height 561
click at [509, 242] on div "const cards = document . querySelector ( ".home_programmes_card_wrap" ) ; conso…" at bounding box center [679, 419] width 706 height 583
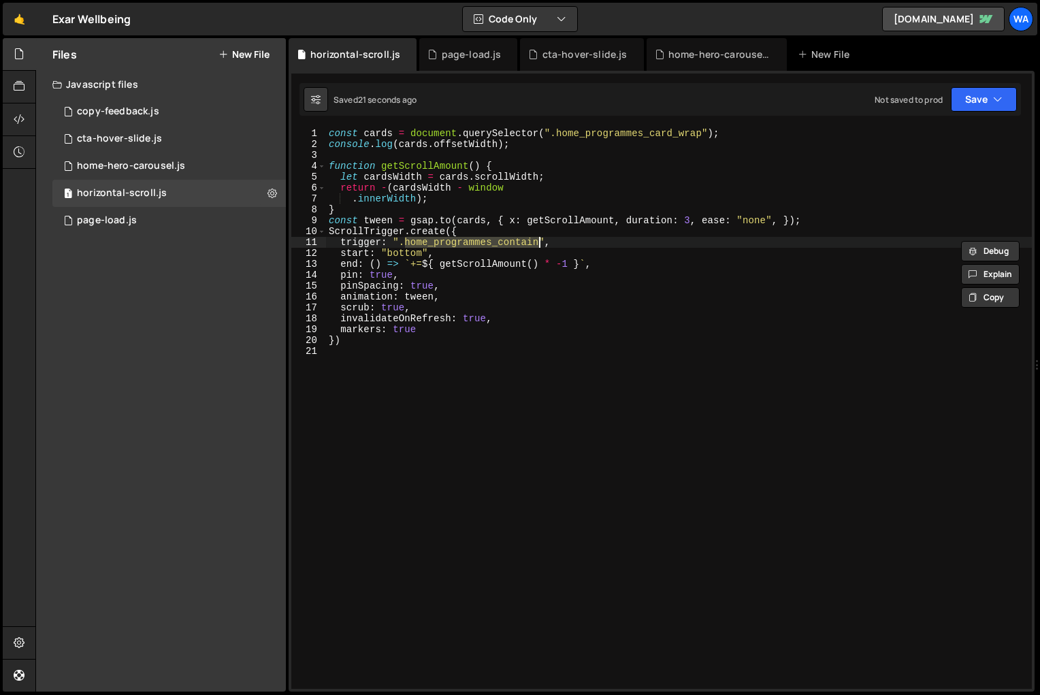
click at [516, 246] on div "const cards = document . querySelector ( ".home_programmes_card_wrap" ) ; conso…" at bounding box center [679, 408] width 706 height 561
click at [541, 243] on div "const cards = document . querySelector ( ".home_programmes_card_wrap" ) ; conso…" at bounding box center [679, 419] width 706 height 583
type textarea "trigger: ".home_programmes_wrap","
click at [602, 434] on div "const cards = document . querySelector ( ".home_programmes_card_wrap" ) ; conso…" at bounding box center [679, 419] width 706 height 583
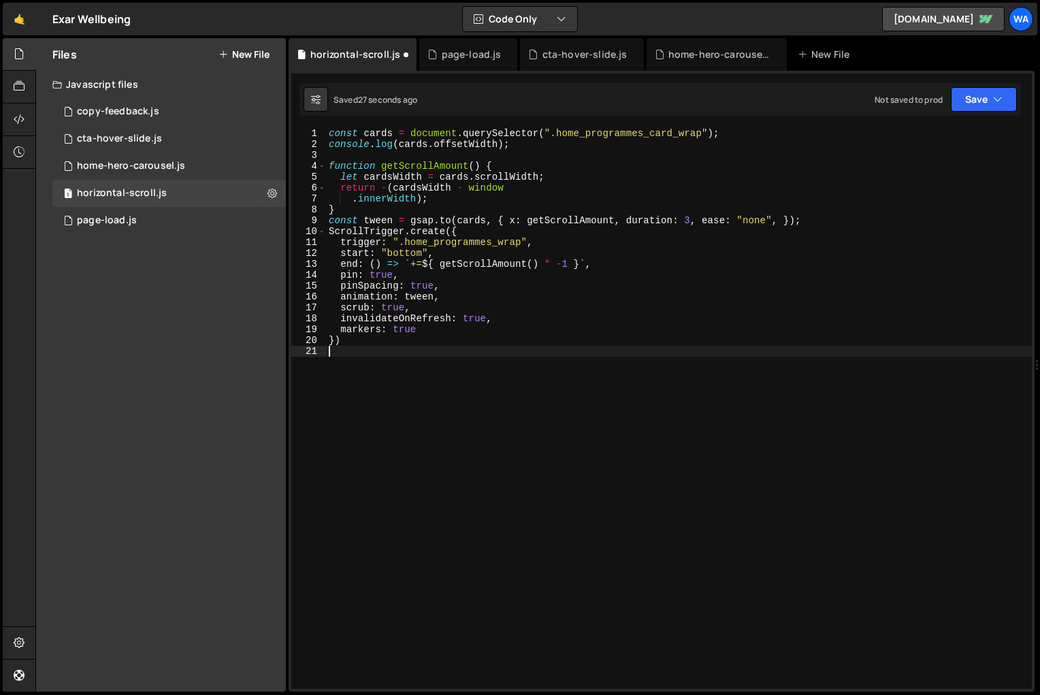
scroll to position [0, 0]
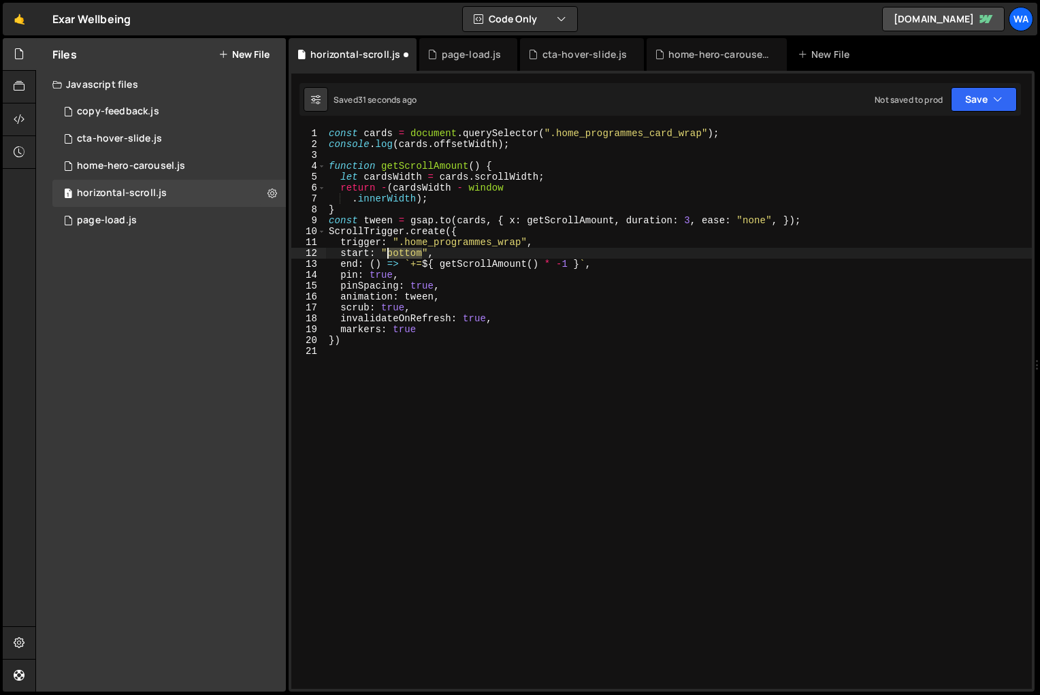
drag, startPoint x: 423, startPoint y: 254, endPoint x: 389, endPoint y: 255, distance: 34.7
click at [389, 255] on div "const cards = document . querySelector ( ".home_programmes_card_wrap" ) ; conso…" at bounding box center [679, 419] width 706 height 583
drag, startPoint x: 526, startPoint y: 242, endPoint x: 393, endPoint y: 244, distance: 133.4
click at [393, 244] on div "const cards = document . querySelector ( ".home_programmes_card_wrap" ) ; conso…" at bounding box center [679, 419] width 706 height 583
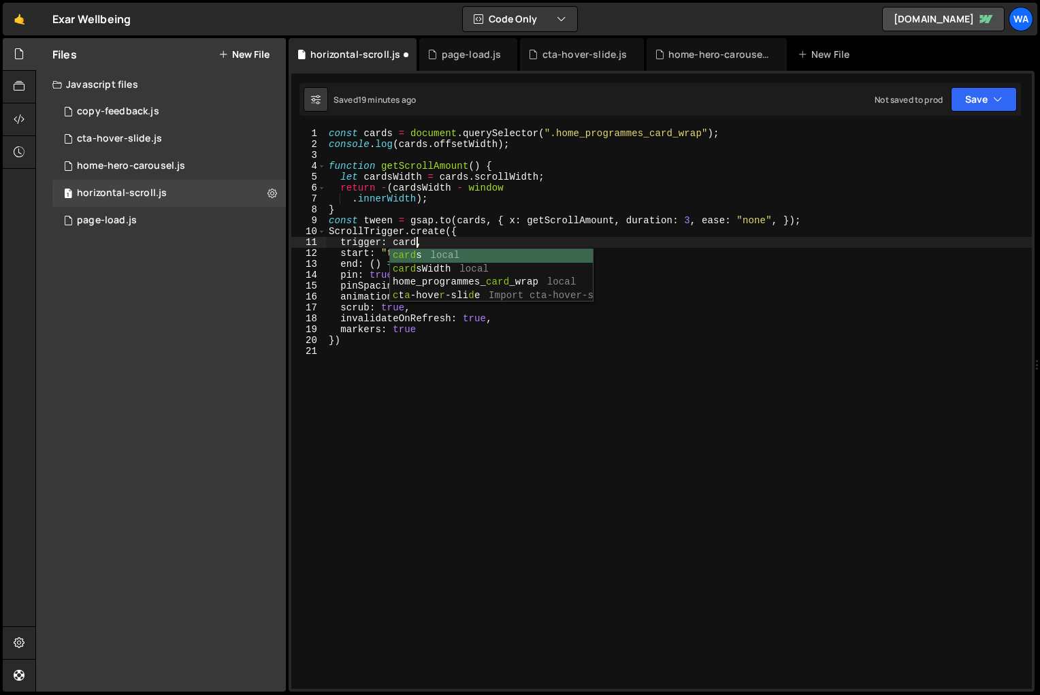
scroll to position [0, 6]
click at [466, 253] on div "cards local cards Width local" at bounding box center [491, 275] width 203 height 53
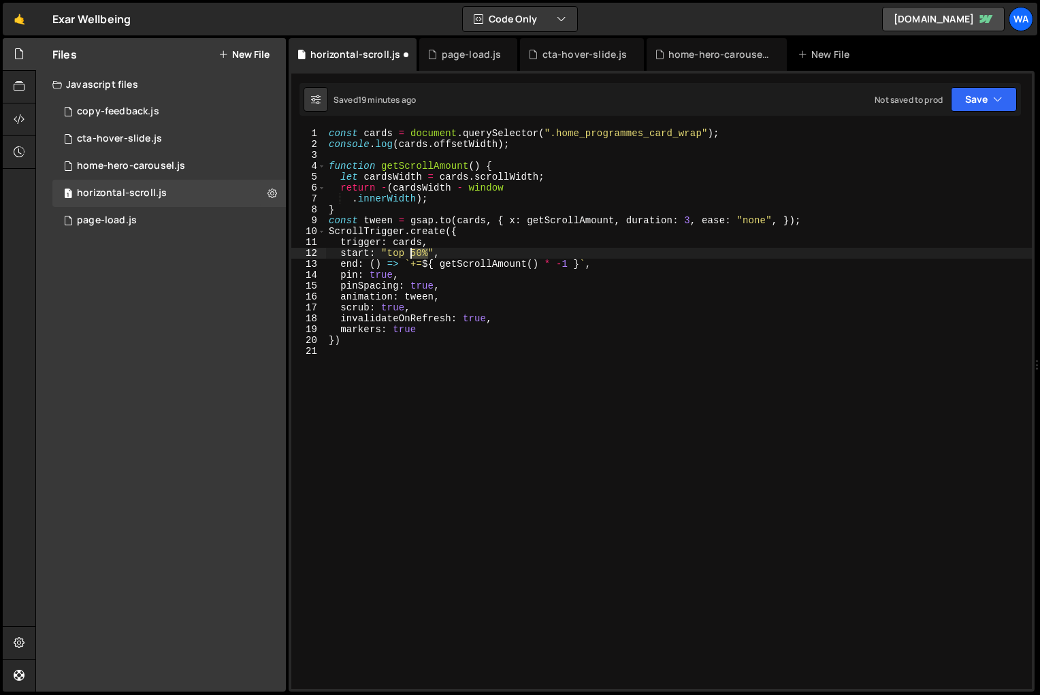
drag, startPoint x: 430, startPoint y: 255, endPoint x: 411, endPoint y: 255, distance: 19.7
click at [411, 255] on div "const cards = document . querySelector ( ".home_programmes_card_wrap" ) ; conso…" at bounding box center [679, 419] width 706 height 583
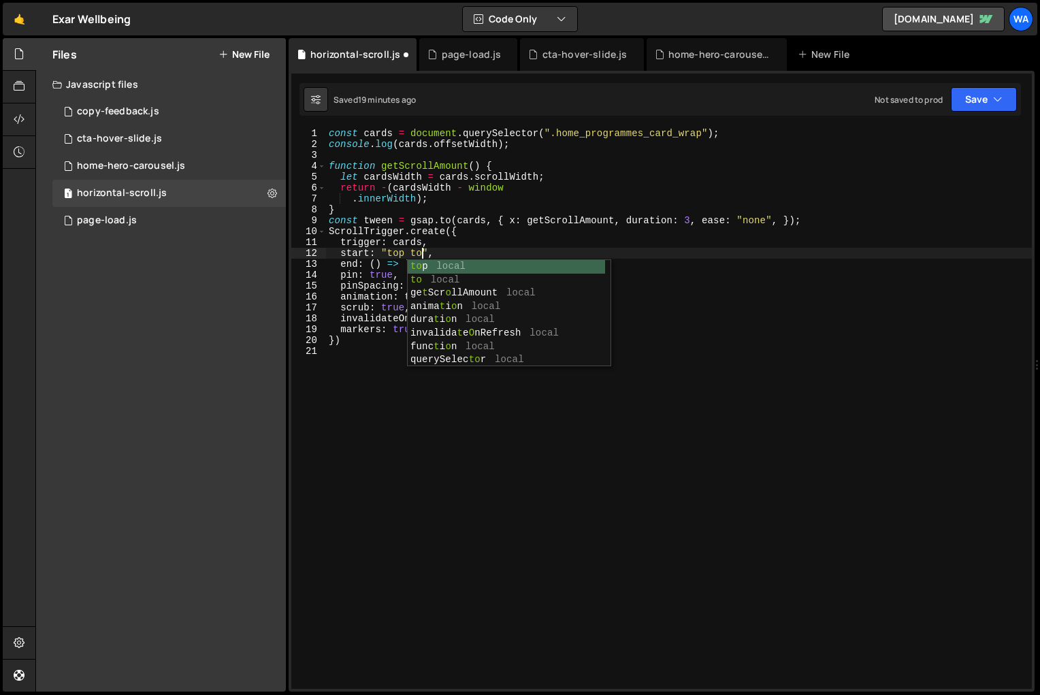
type textarea "start: "top top","
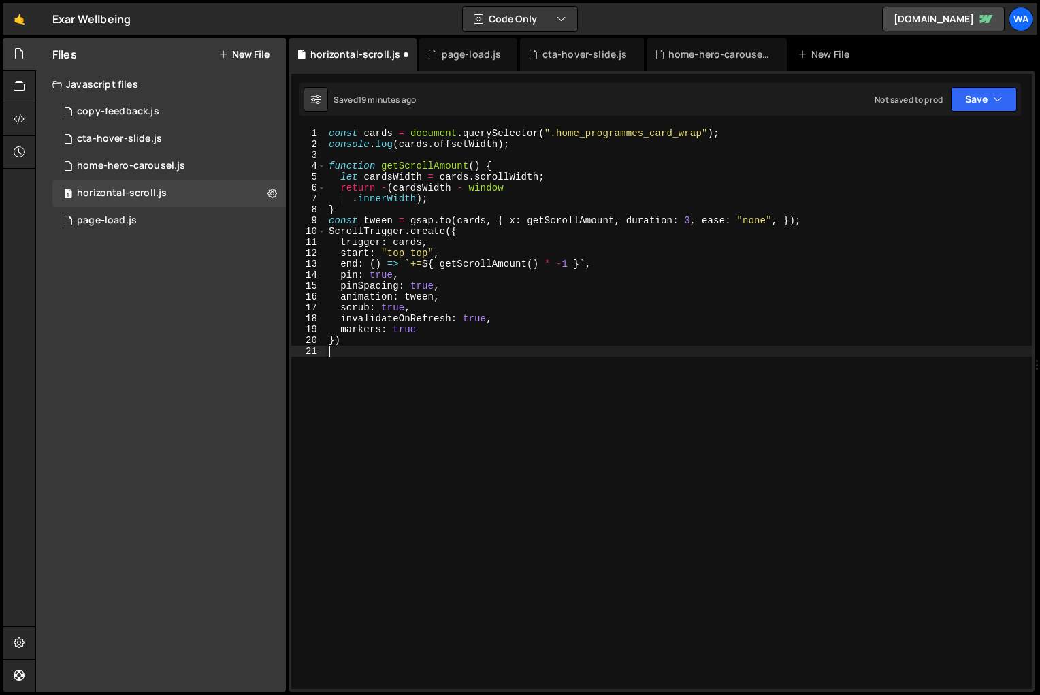
click at [707, 521] on div "const cards = document . querySelector ( ".home_programmes_card_wrap" ) ; conso…" at bounding box center [679, 419] width 706 height 583
click at [450, 457] on div "const cards = document . querySelector ( ".home_programmes_card_wrap" ) ; conso…" at bounding box center [679, 419] width 706 height 583
